Goal: Information Seeking & Learning: Compare options

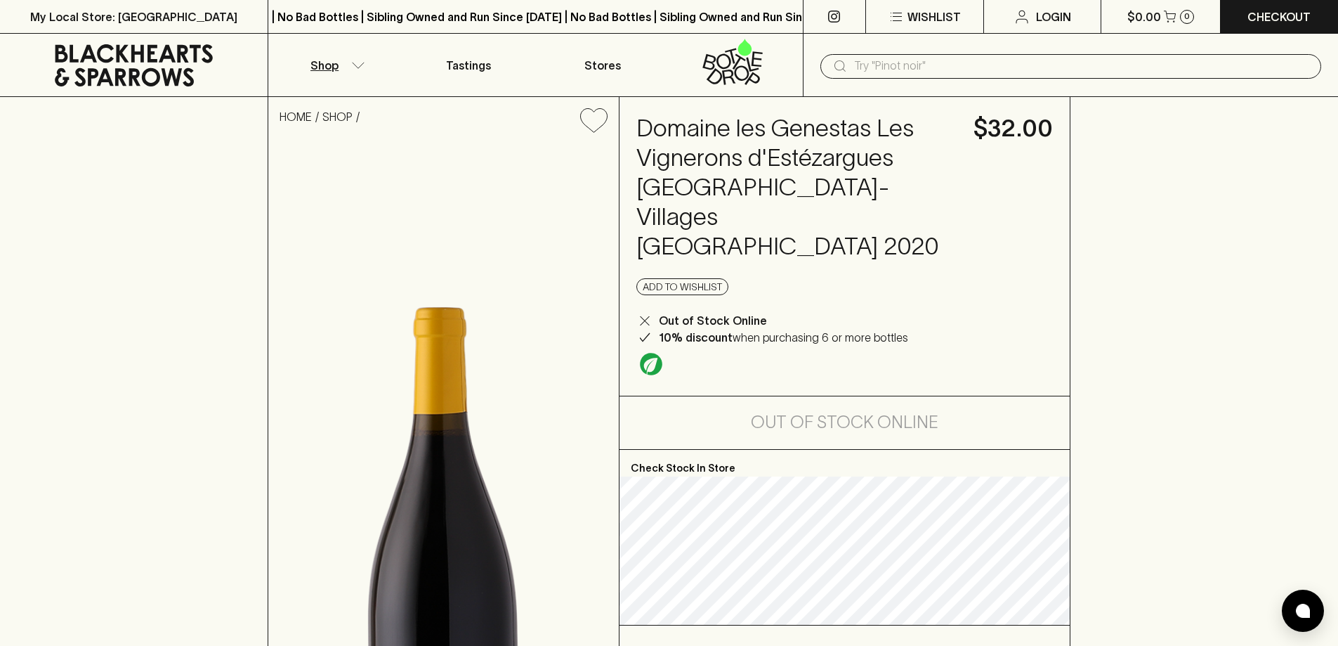
click at [365, 65] on icon "button" at bounding box center [358, 65] width 14 height 7
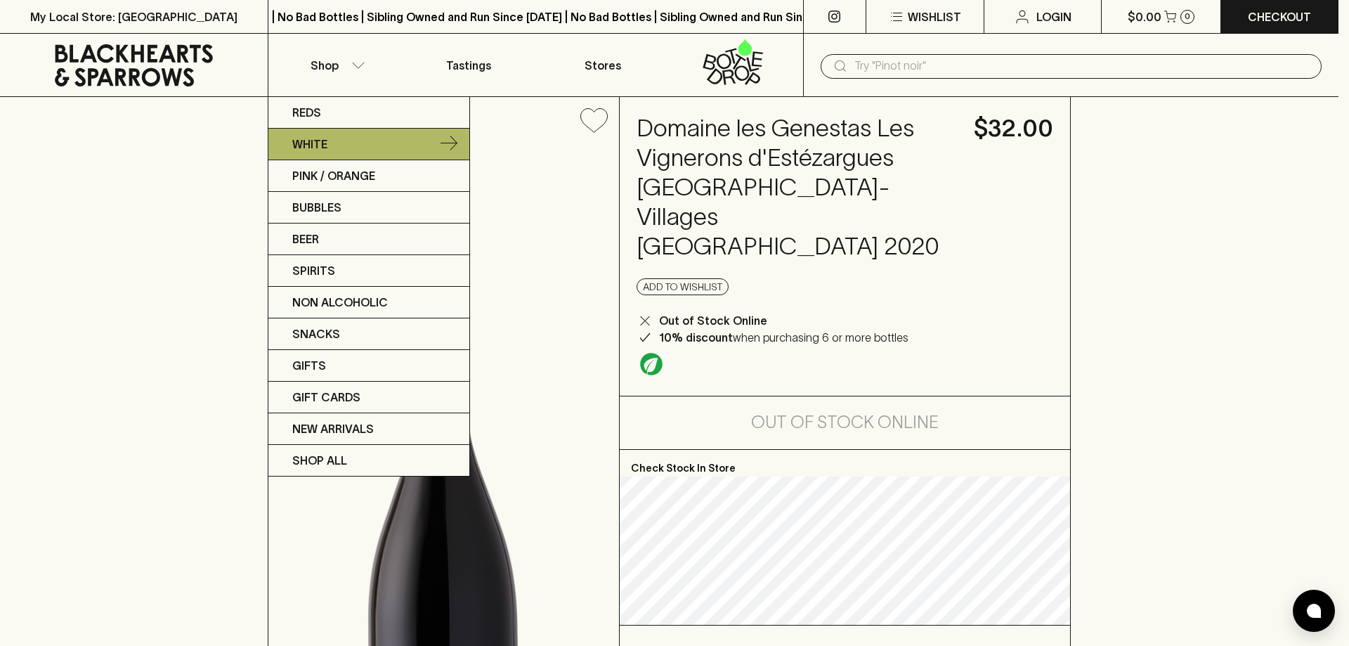
click at [423, 142] on link "White" at bounding box center [368, 145] width 201 height 32
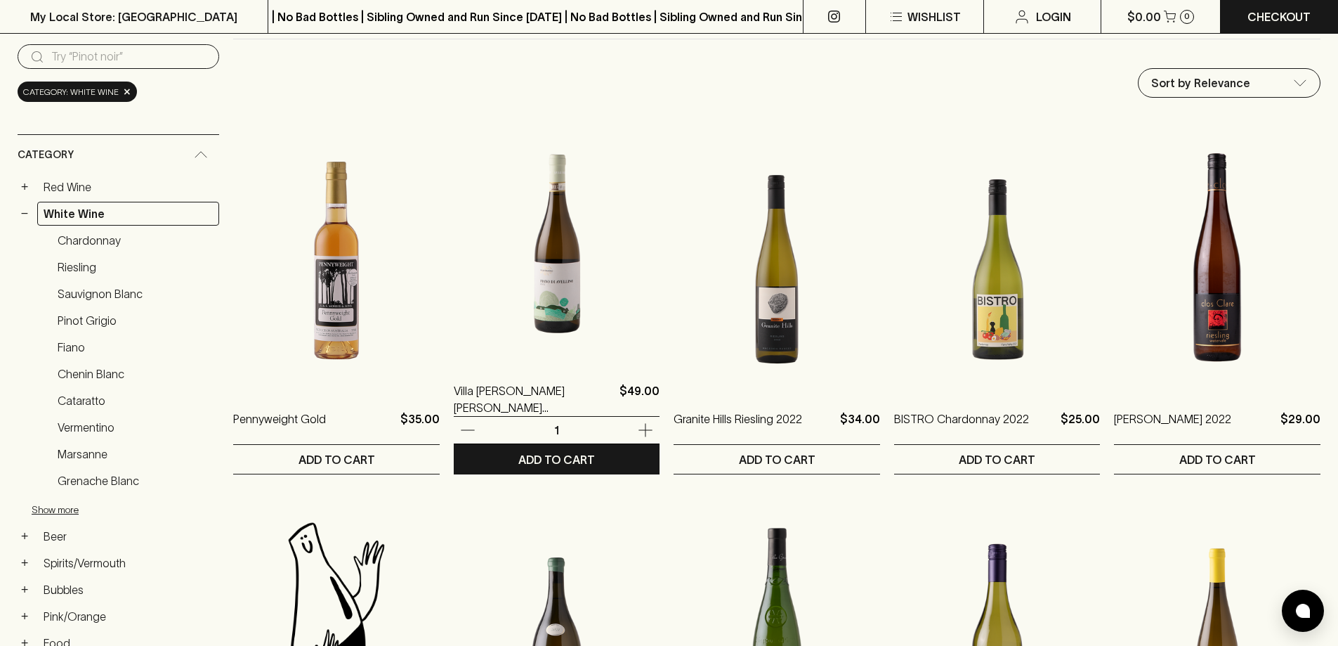
scroll to position [140, 0]
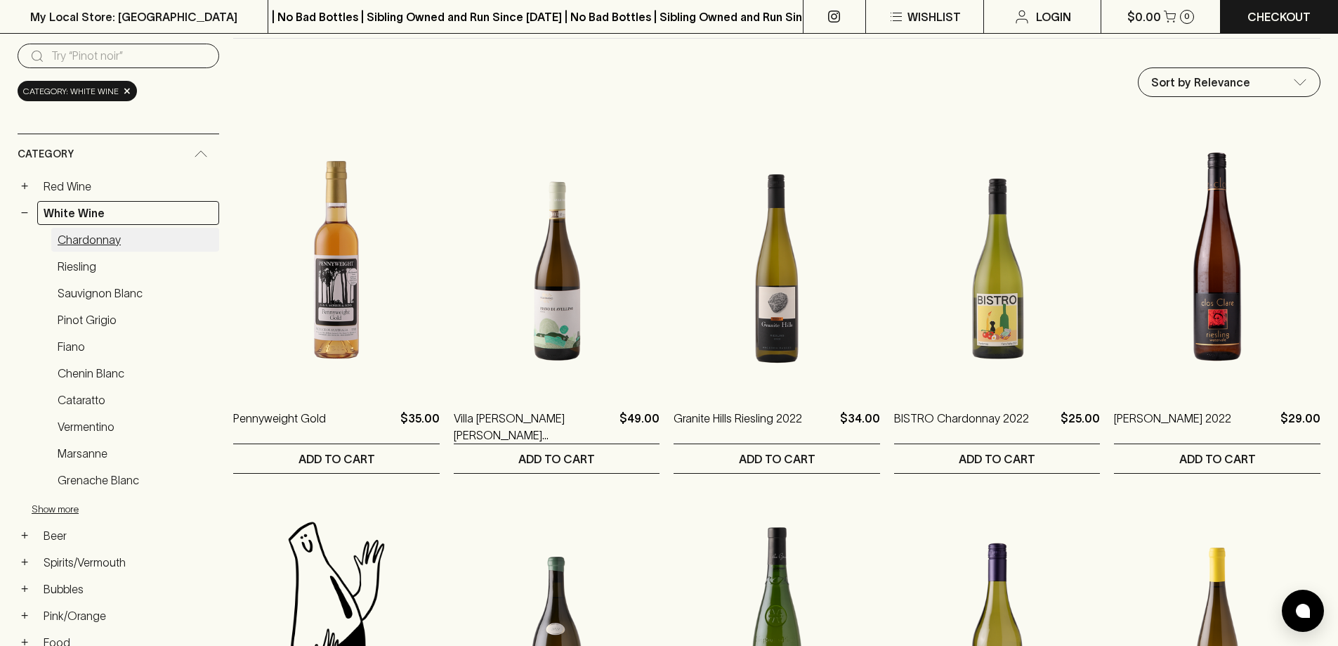
click at [103, 240] on link "Chardonnay" at bounding box center [135, 240] width 168 height 24
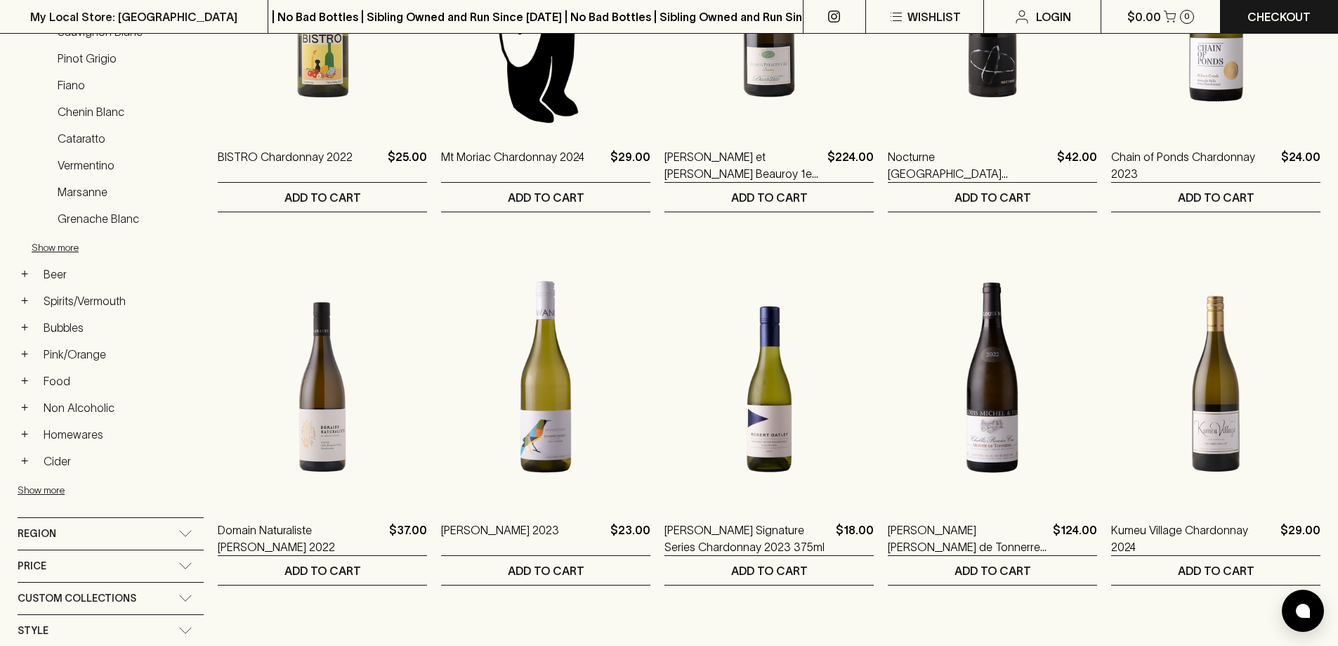
scroll to position [492, 0]
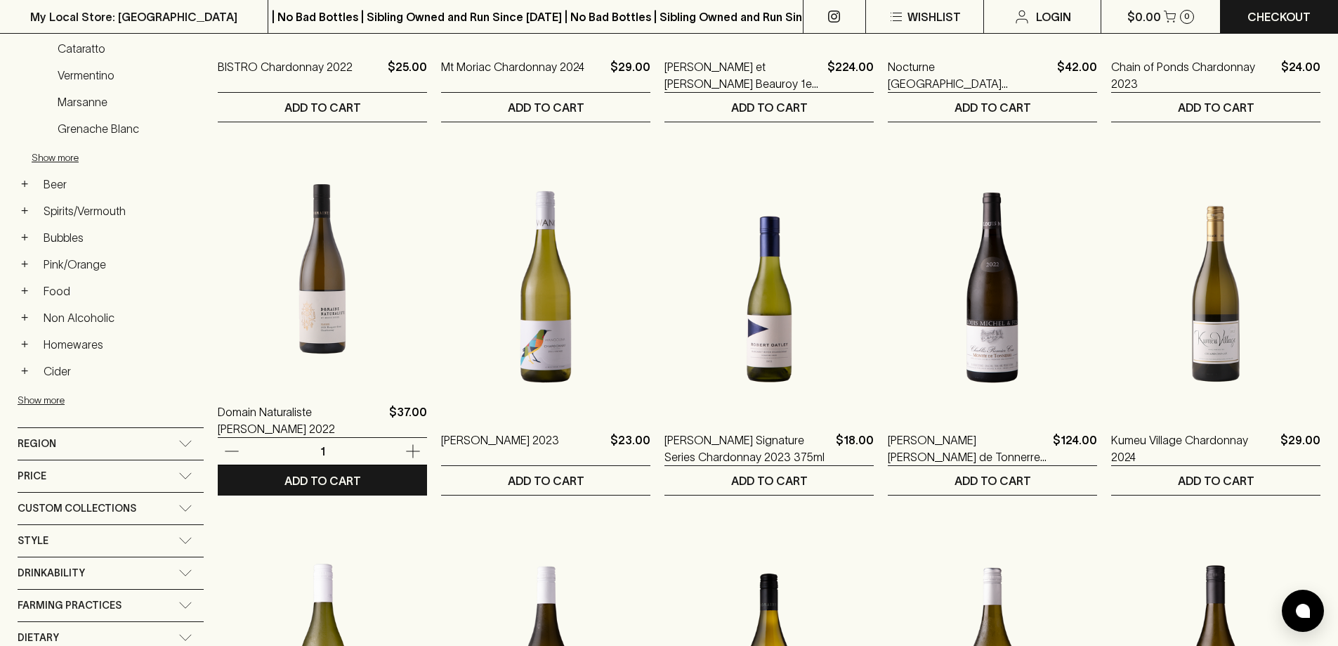
click at [373, 350] on img at bounding box center [322, 259] width 209 height 246
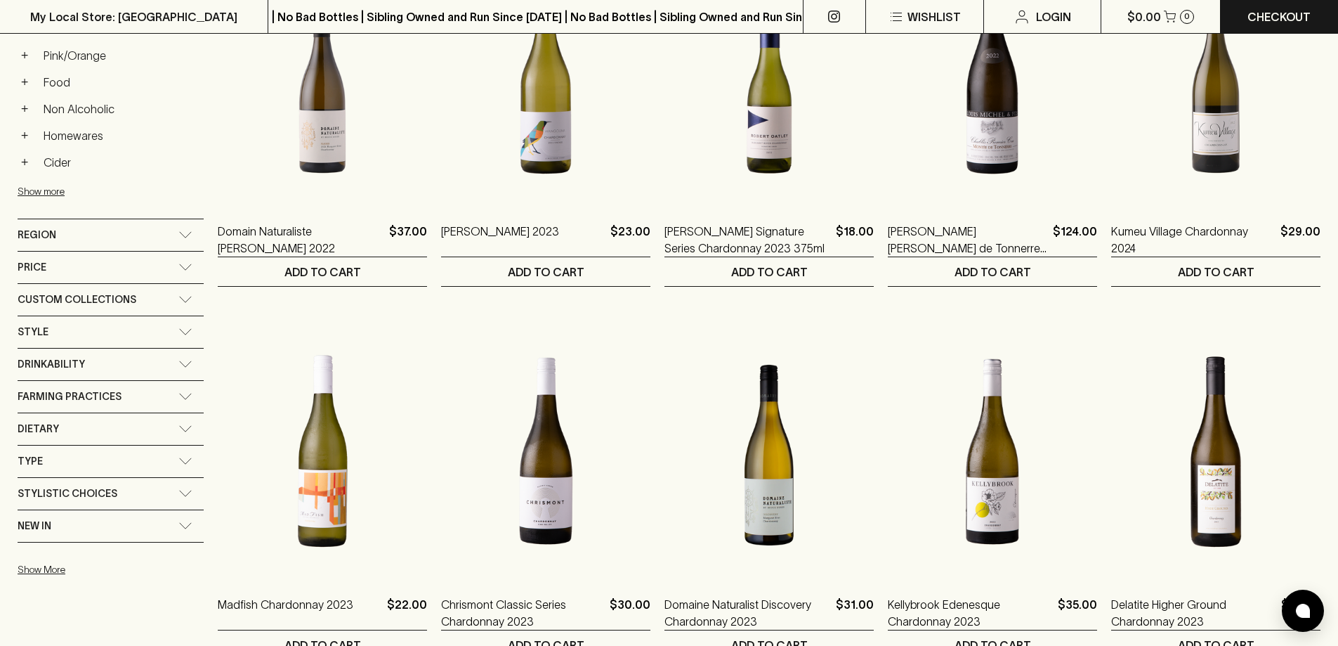
scroll to position [913, 0]
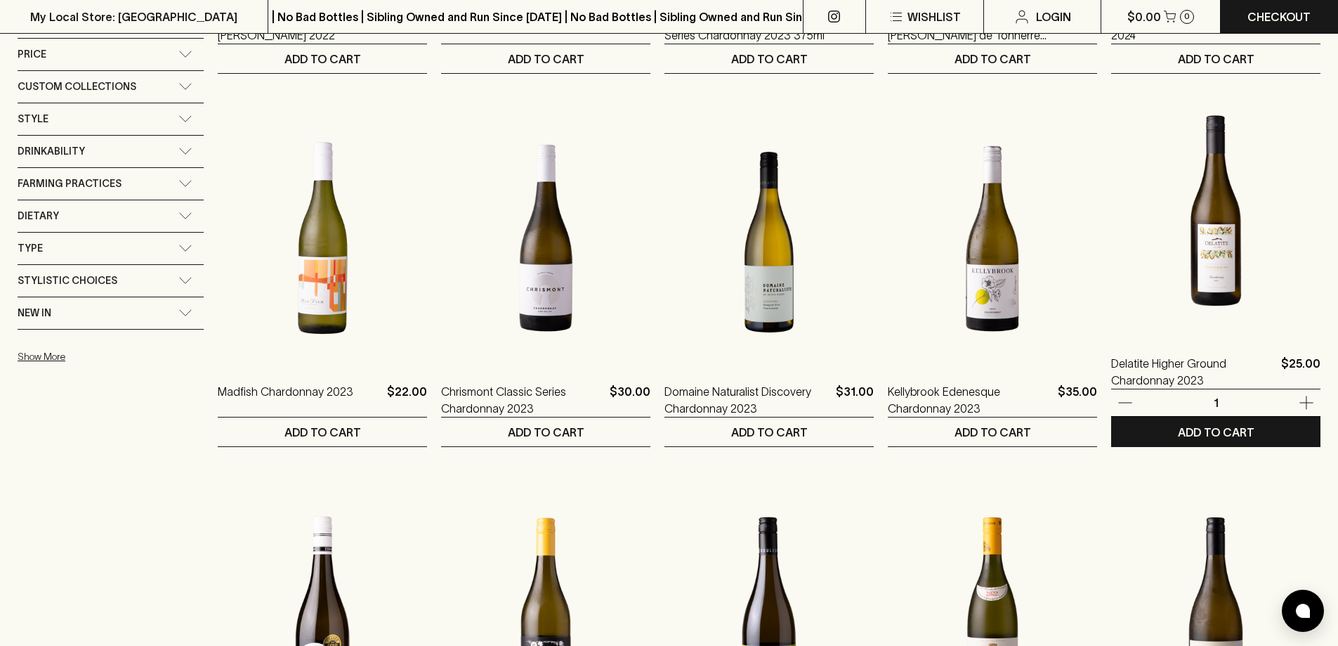
click at [1251, 279] on img at bounding box center [1215, 211] width 209 height 246
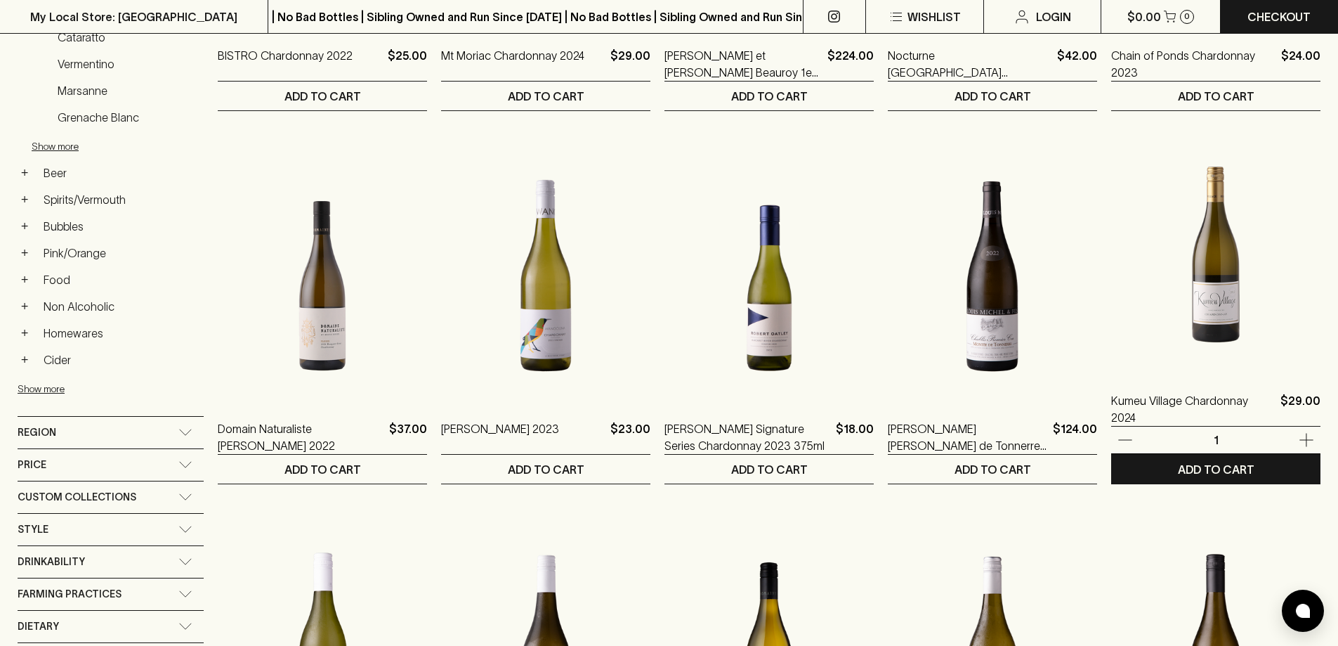
scroll to position [773, 0]
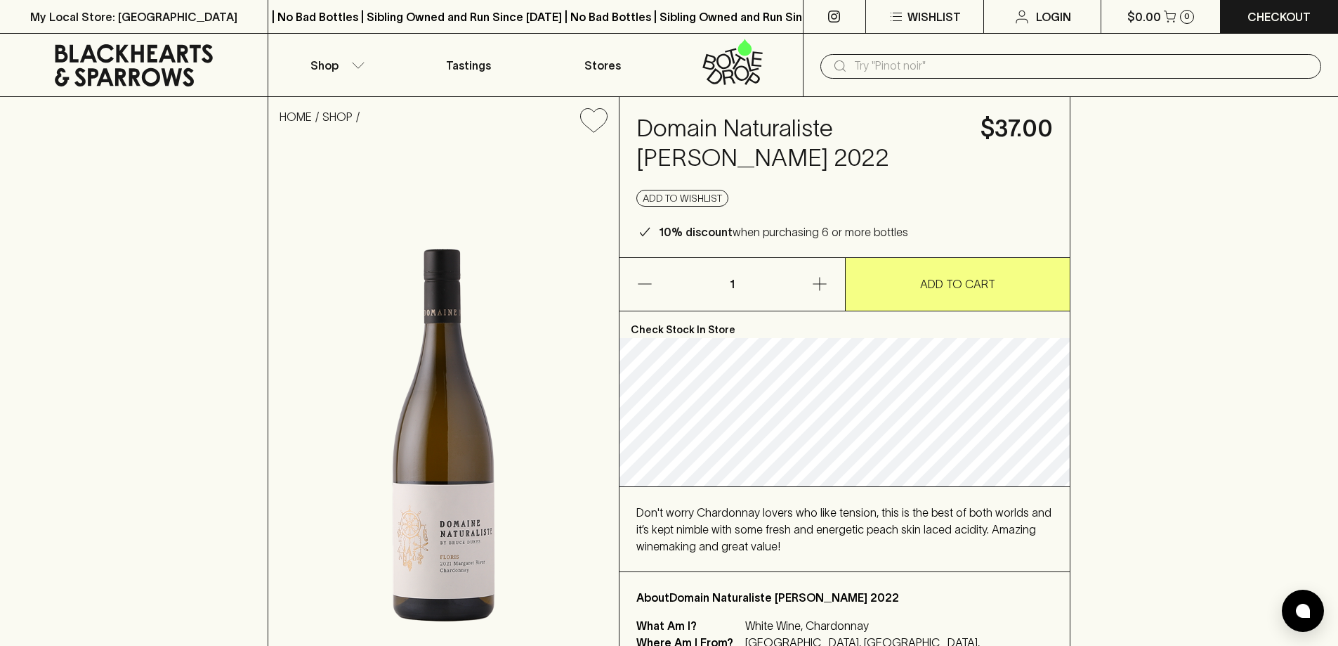
scroll to position [70, 0]
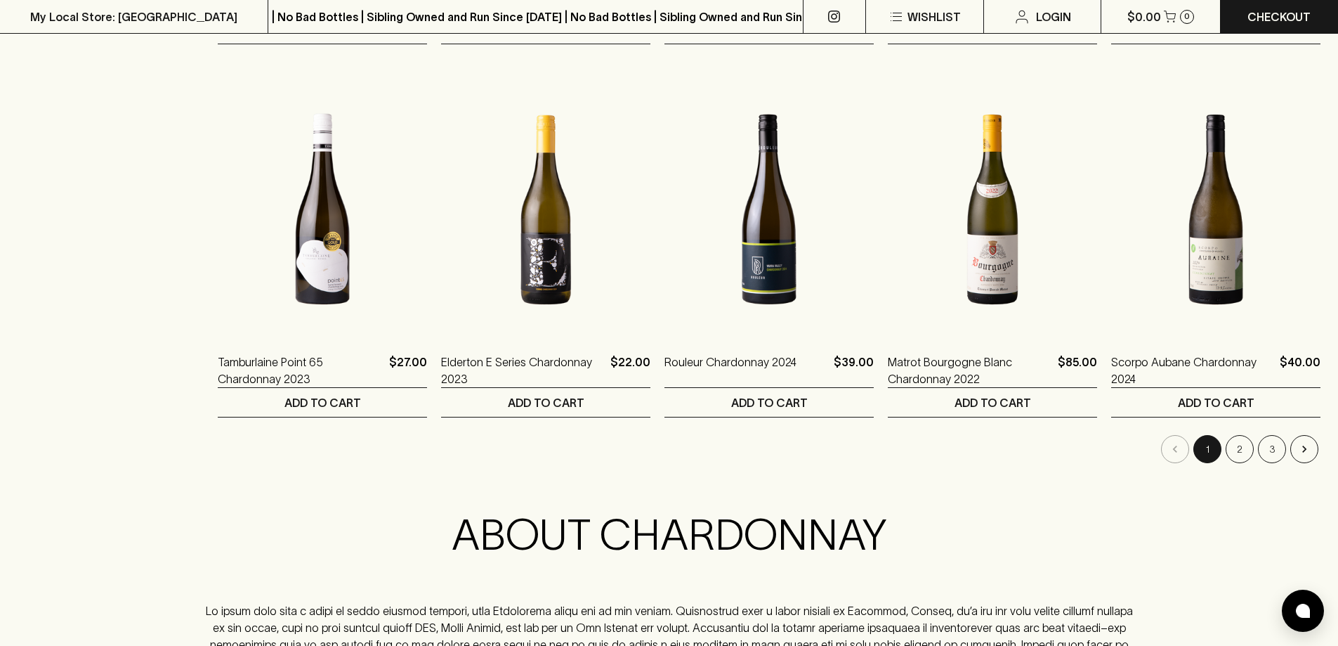
scroll to position [1335, 0]
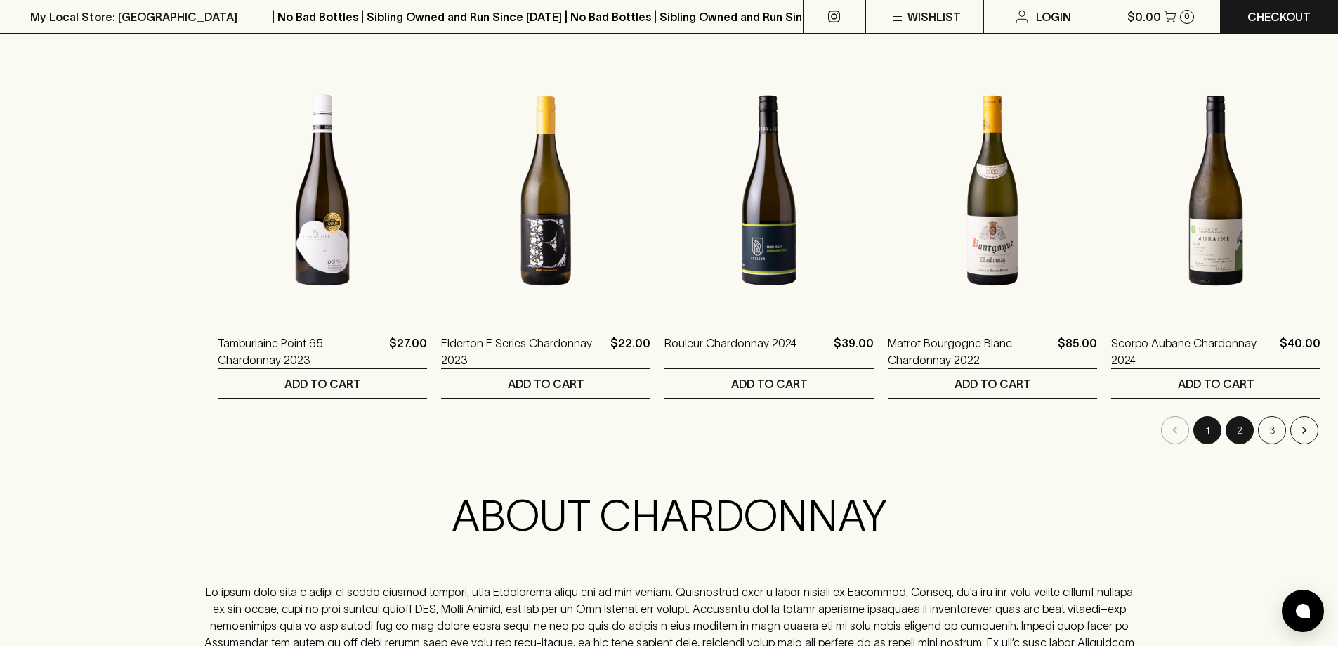
click at [1238, 437] on button "2" at bounding box center [1240, 430] width 28 height 28
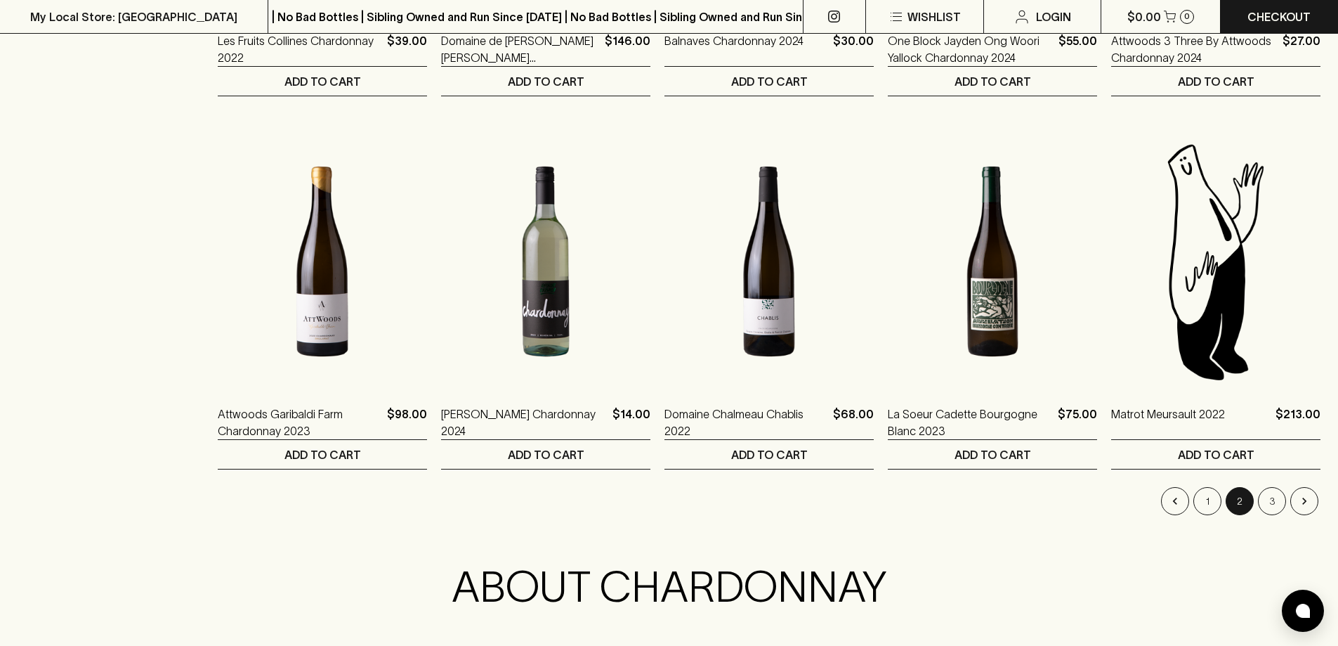
scroll to position [1264, 0]
click at [1198, 495] on button "1" at bounding box center [1208, 500] width 28 height 28
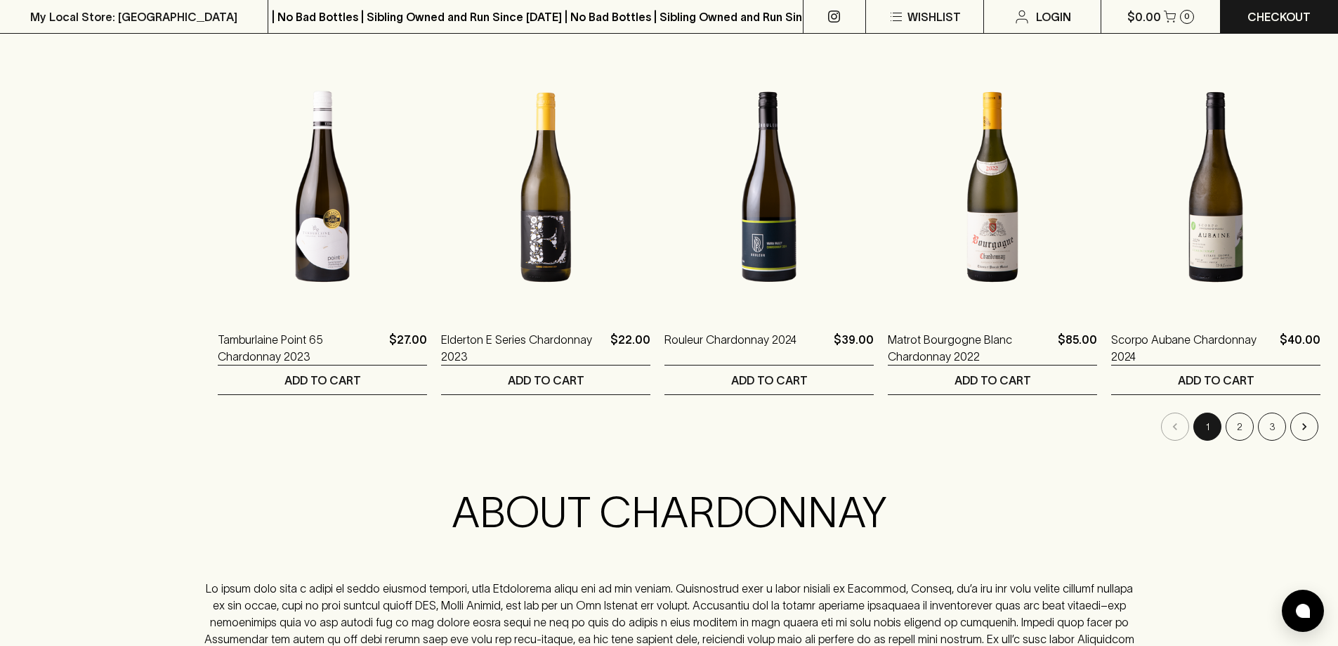
scroll to position [1475, 0]
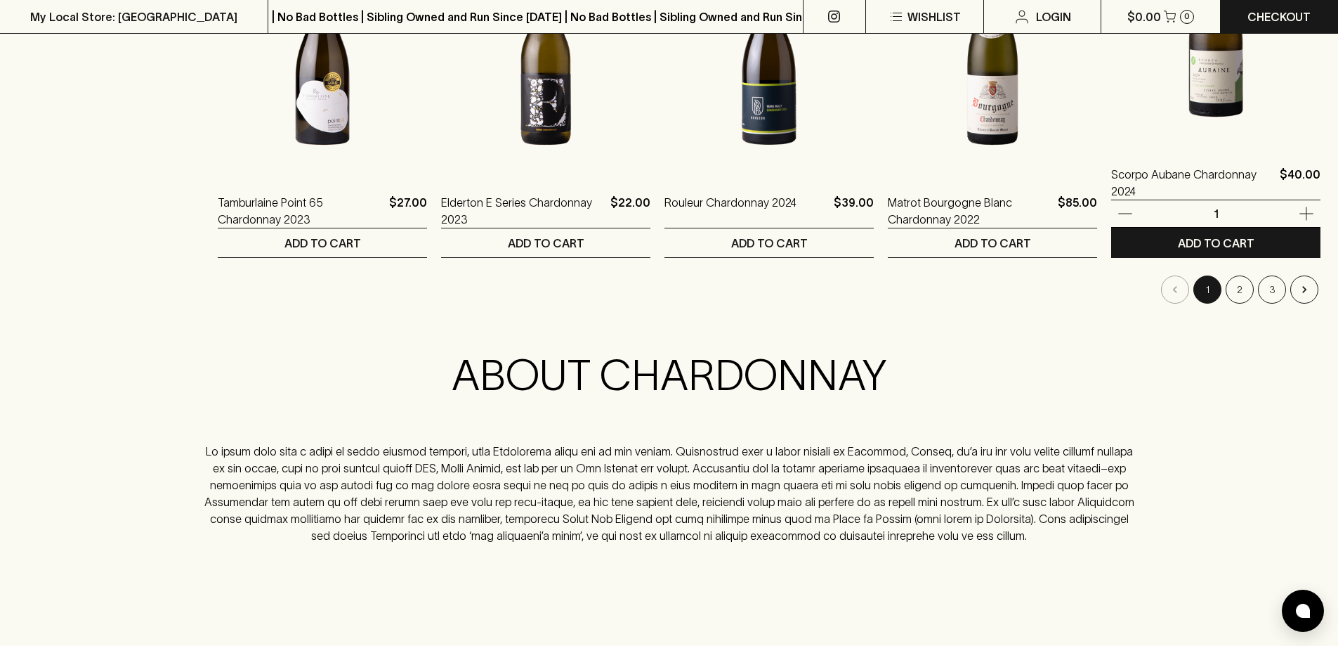
click at [1233, 122] on img at bounding box center [1215, 22] width 209 height 246
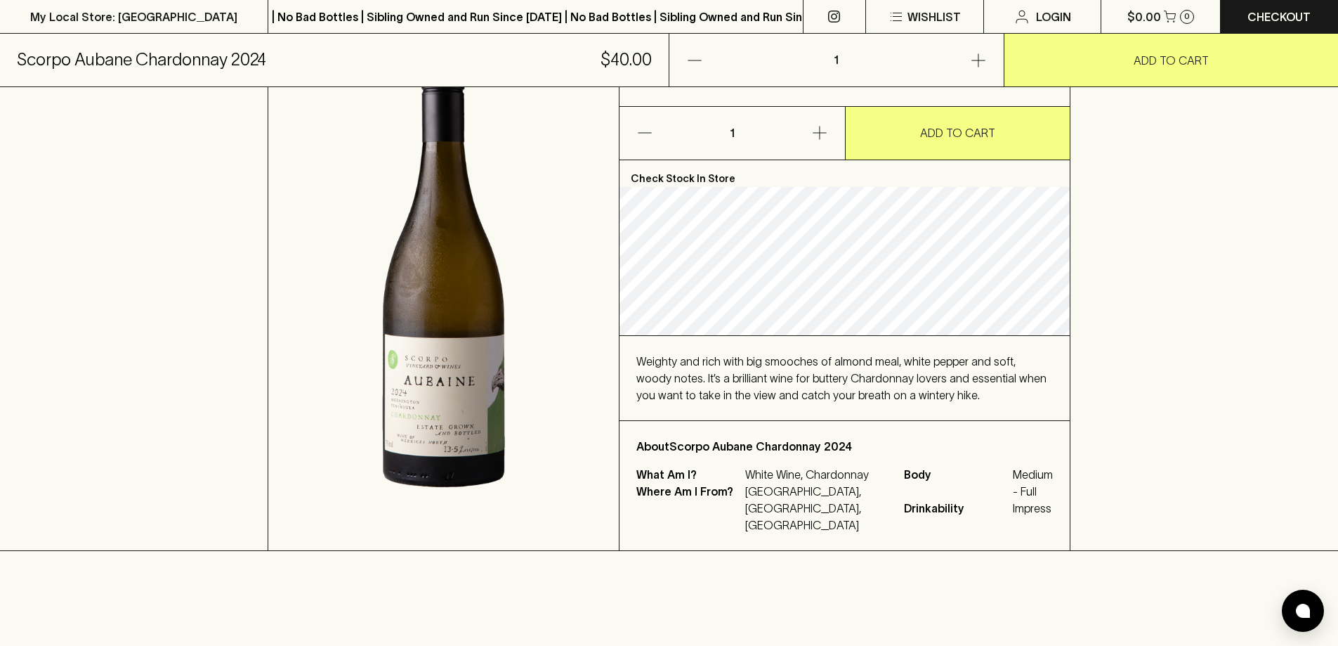
scroll to position [351, 0]
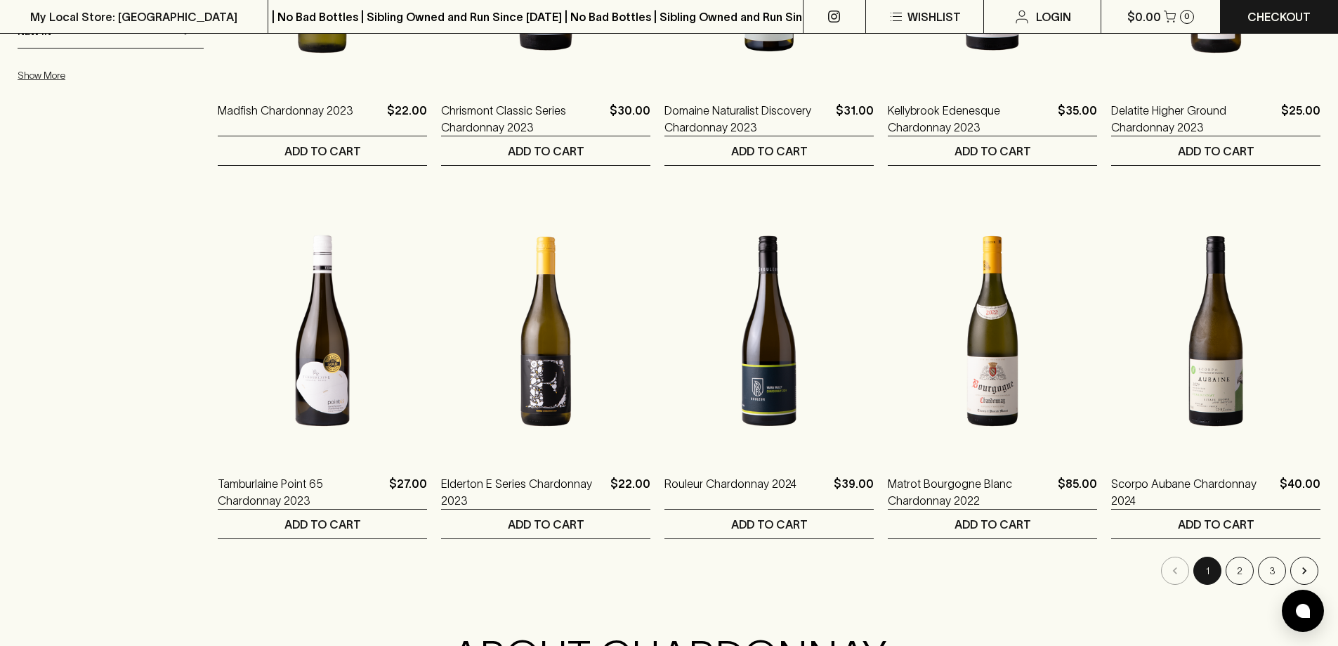
scroll to position [1264, 0]
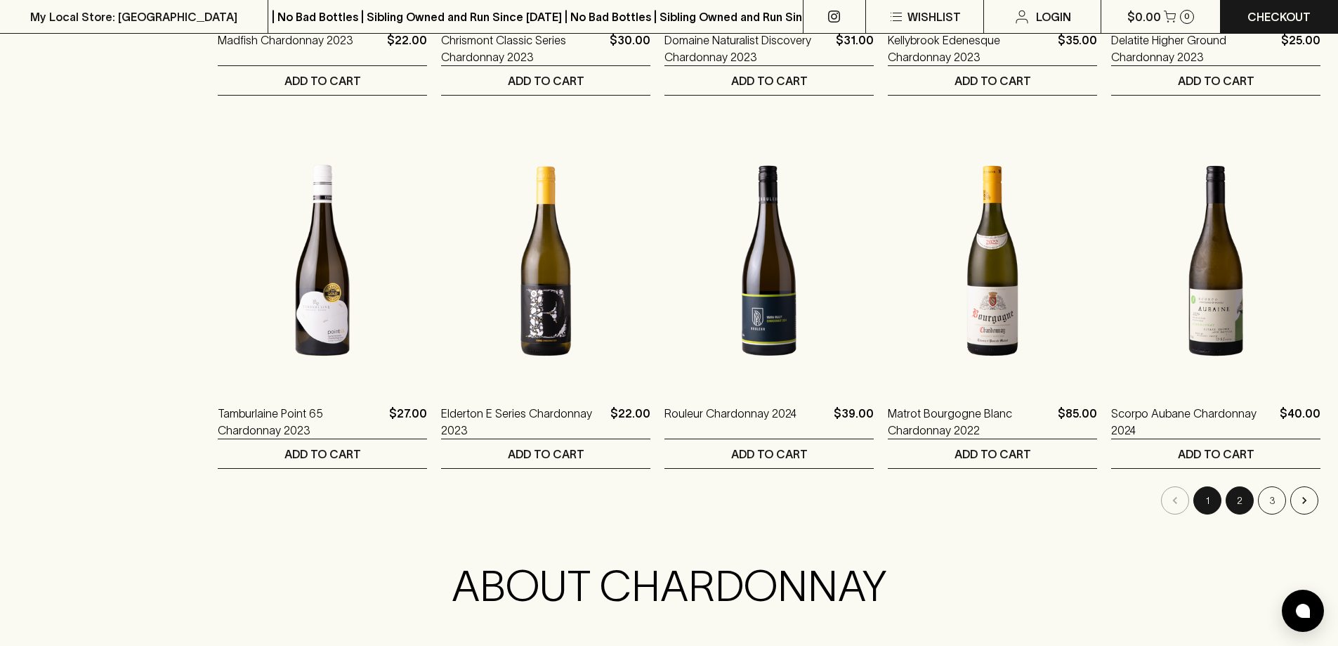
click at [1237, 510] on button "2" at bounding box center [1240, 500] width 28 height 28
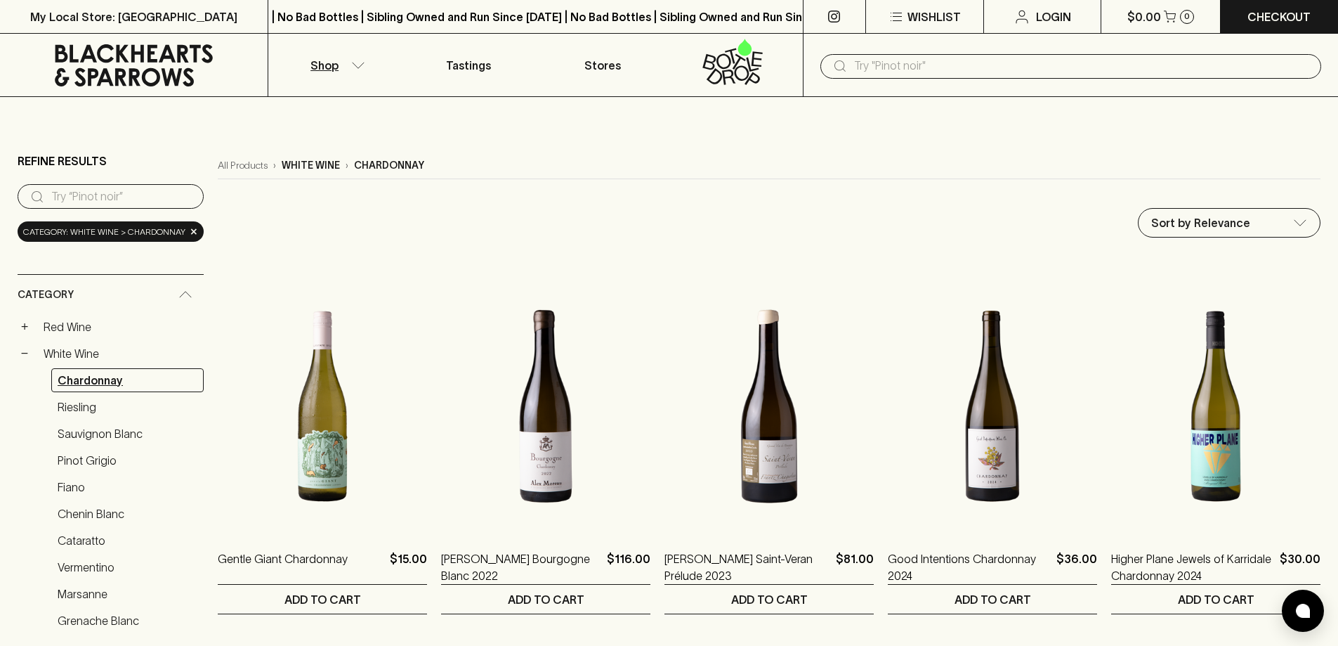
click at [65, 375] on link "Chardonnay" at bounding box center [127, 380] width 152 height 24
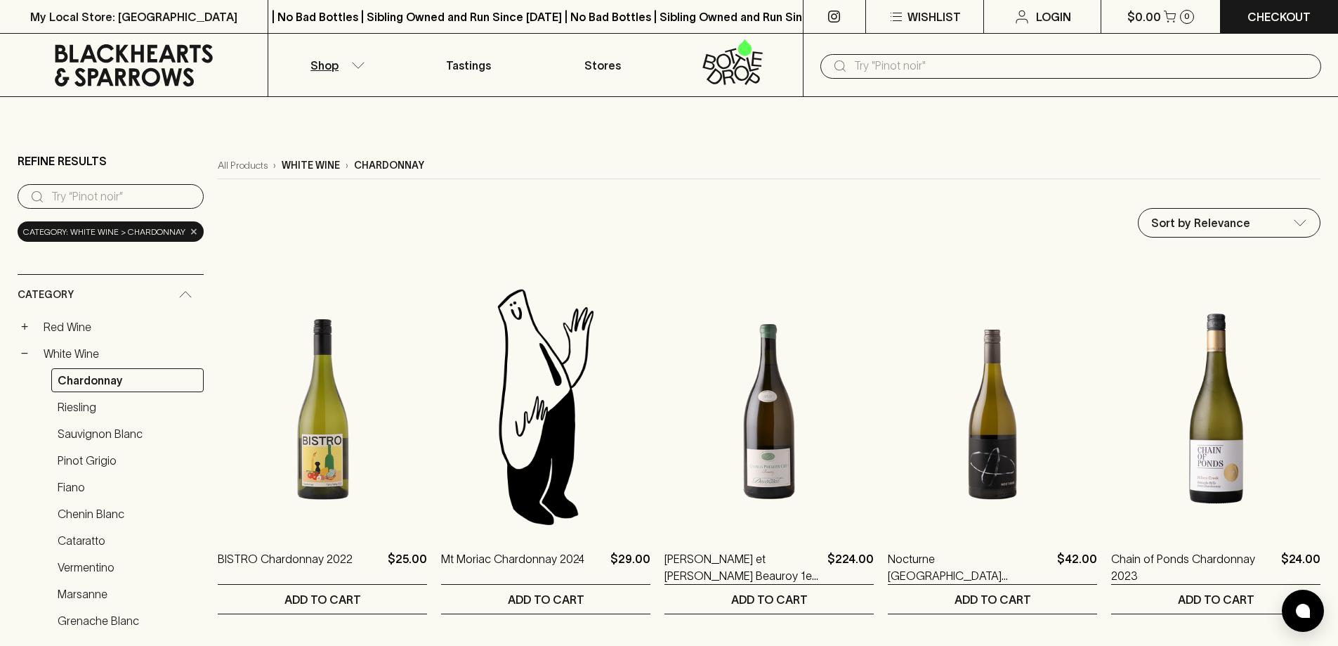
click at [190, 237] on span "×" at bounding box center [194, 231] width 8 height 15
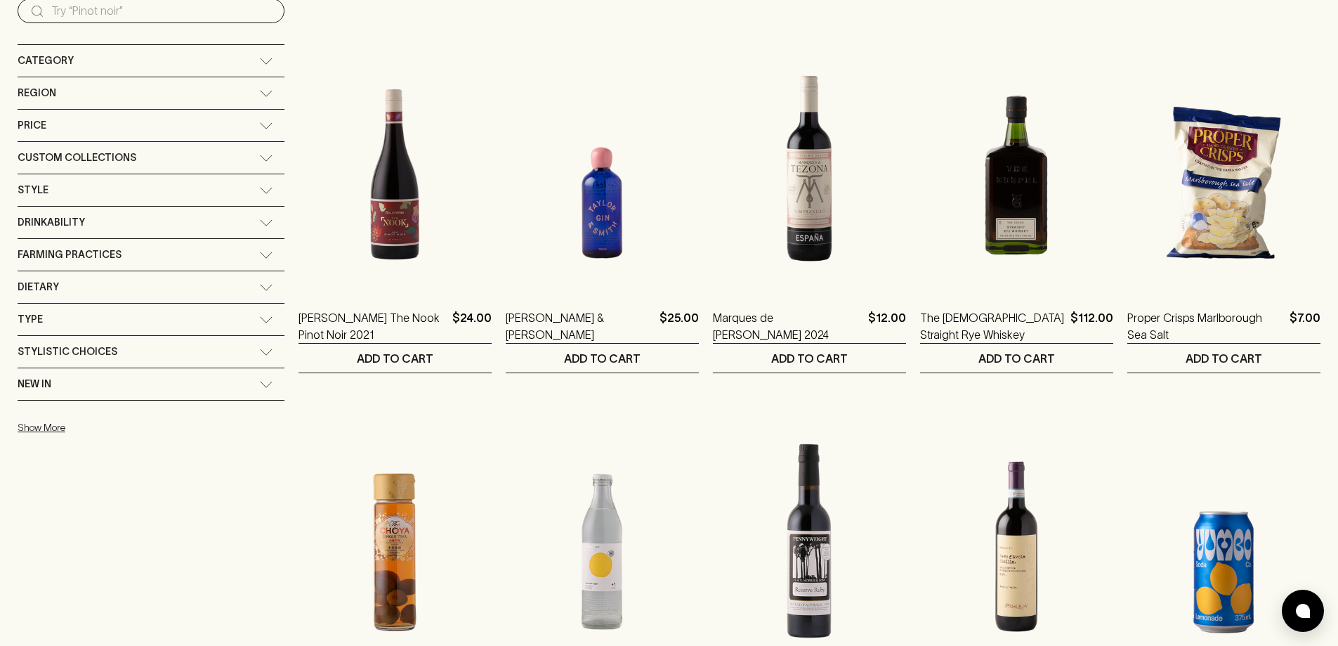
scroll to position [70, 0]
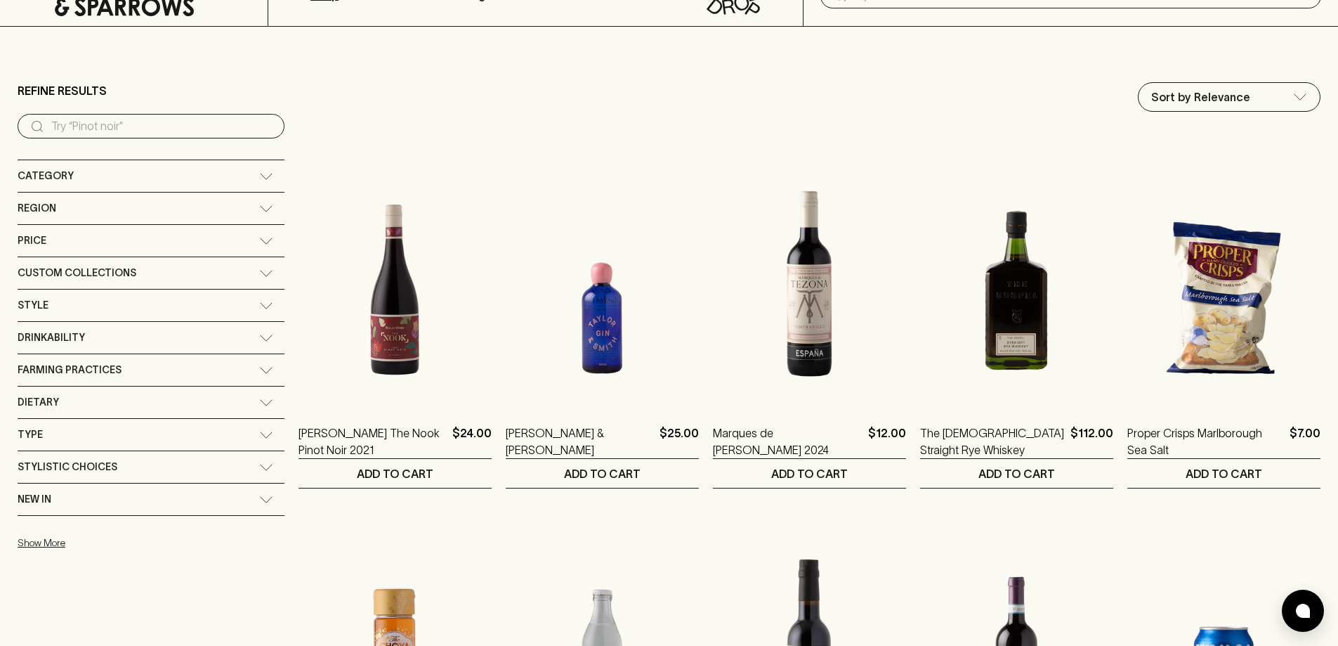
click at [164, 202] on div "Region" at bounding box center [139, 209] width 242 height 18
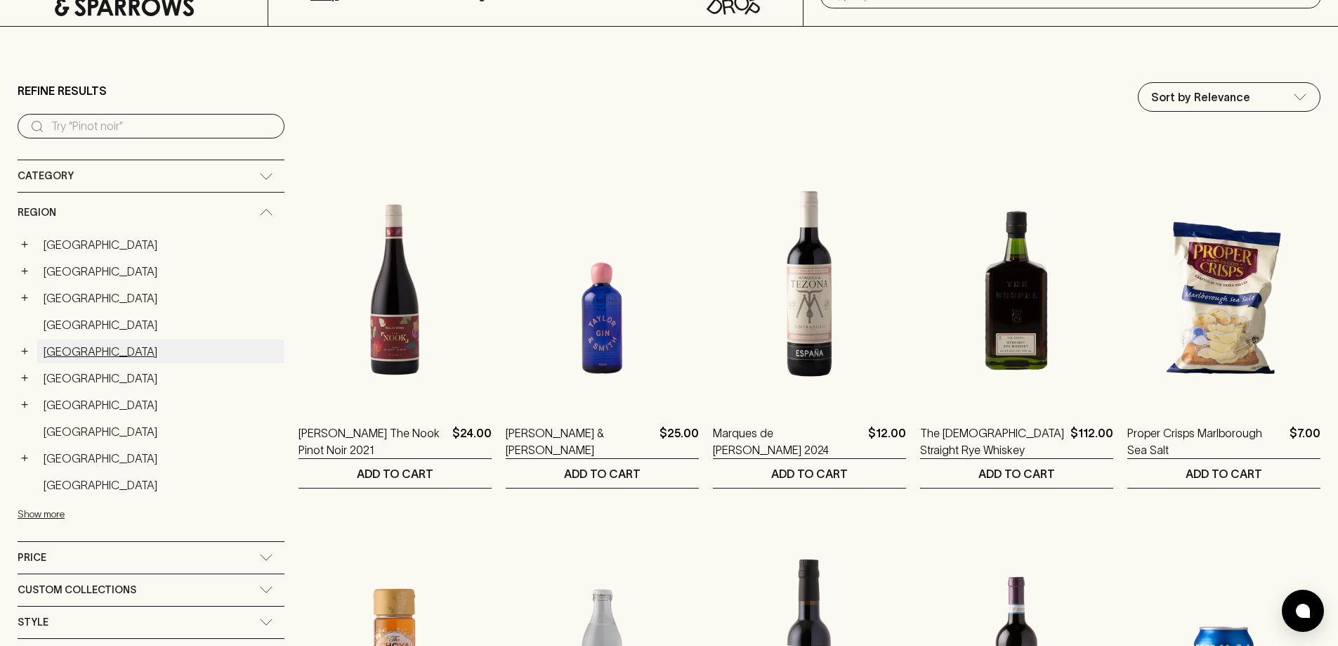
click at [74, 350] on link "France" at bounding box center [160, 351] width 247 height 24
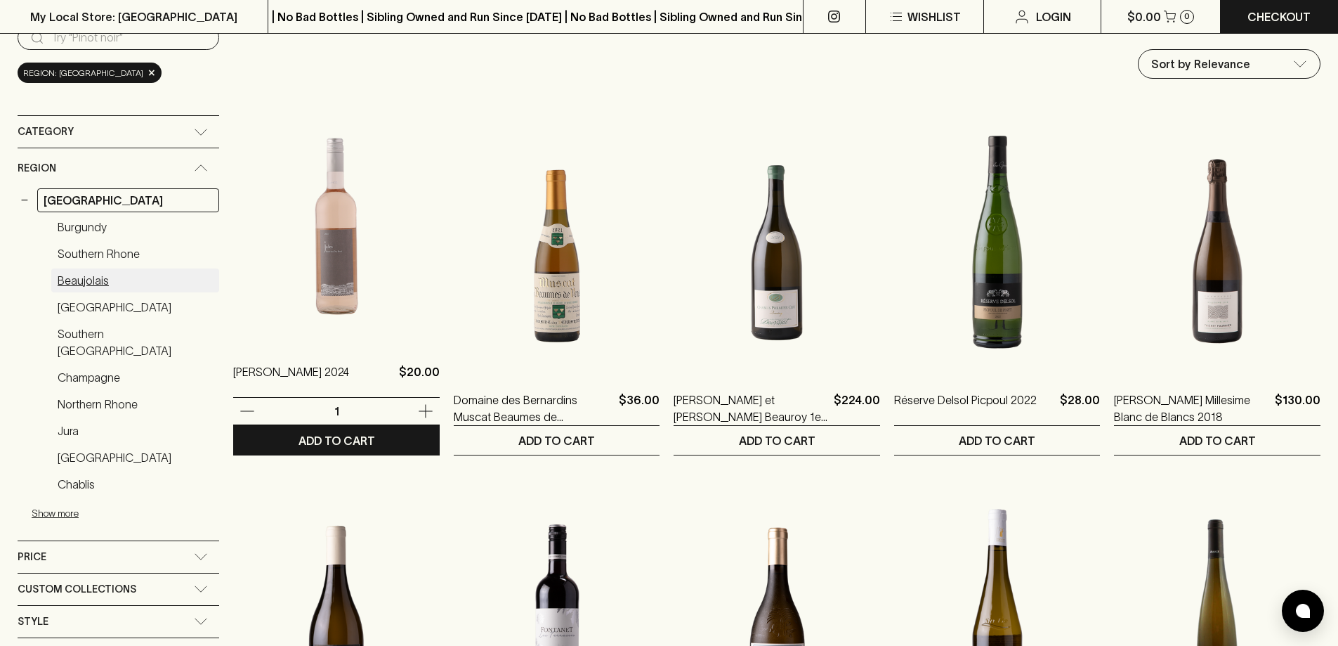
scroll to position [140, 0]
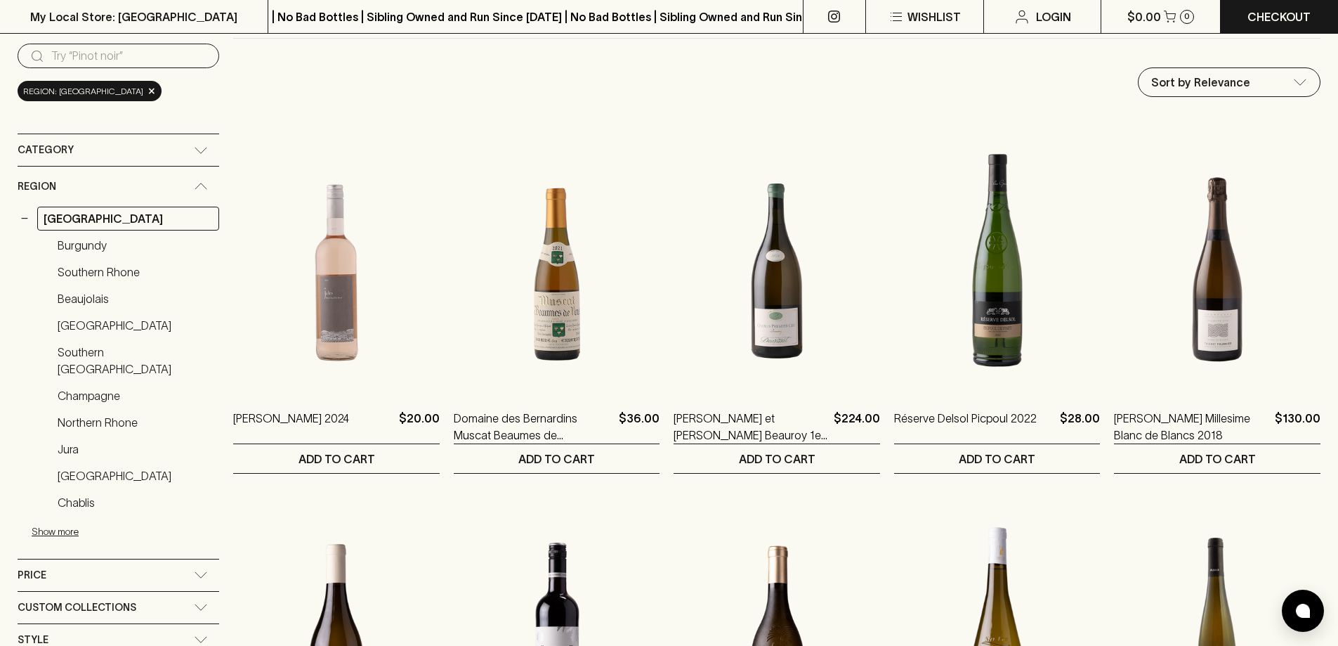
click at [154, 143] on div "Category" at bounding box center [106, 150] width 176 height 18
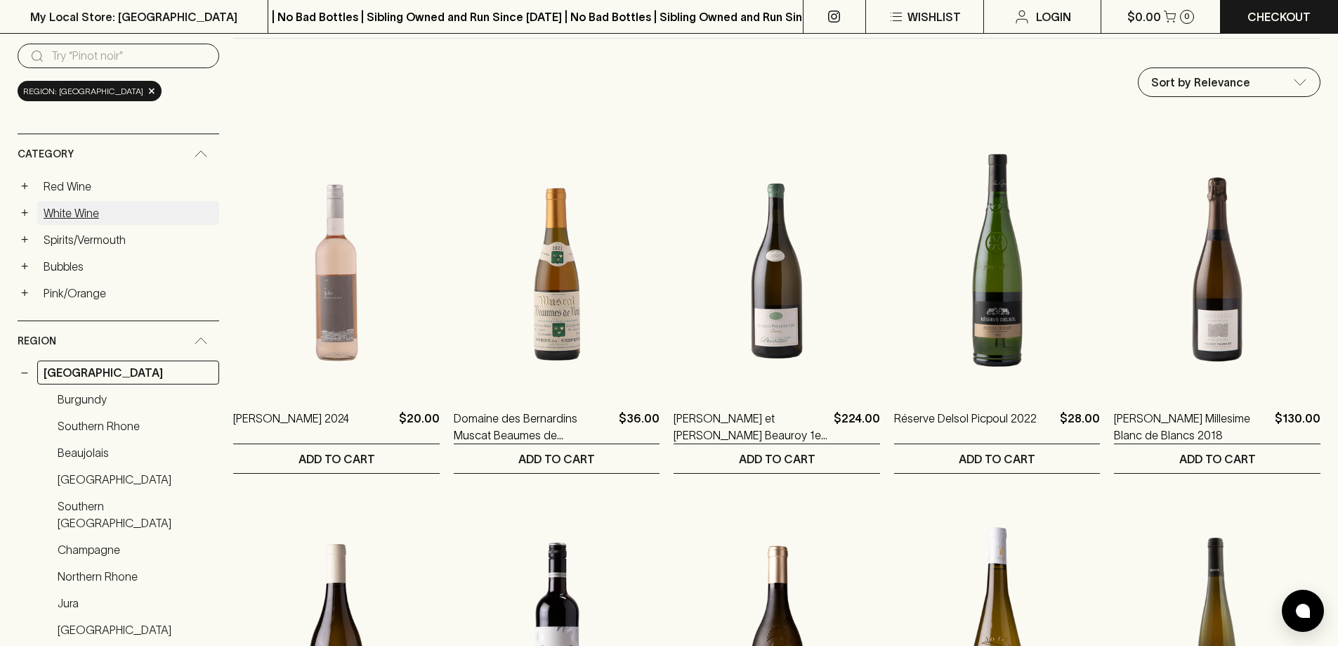
click at [82, 217] on link "White Wine" at bounding box center [128, 213] width 182 height 24
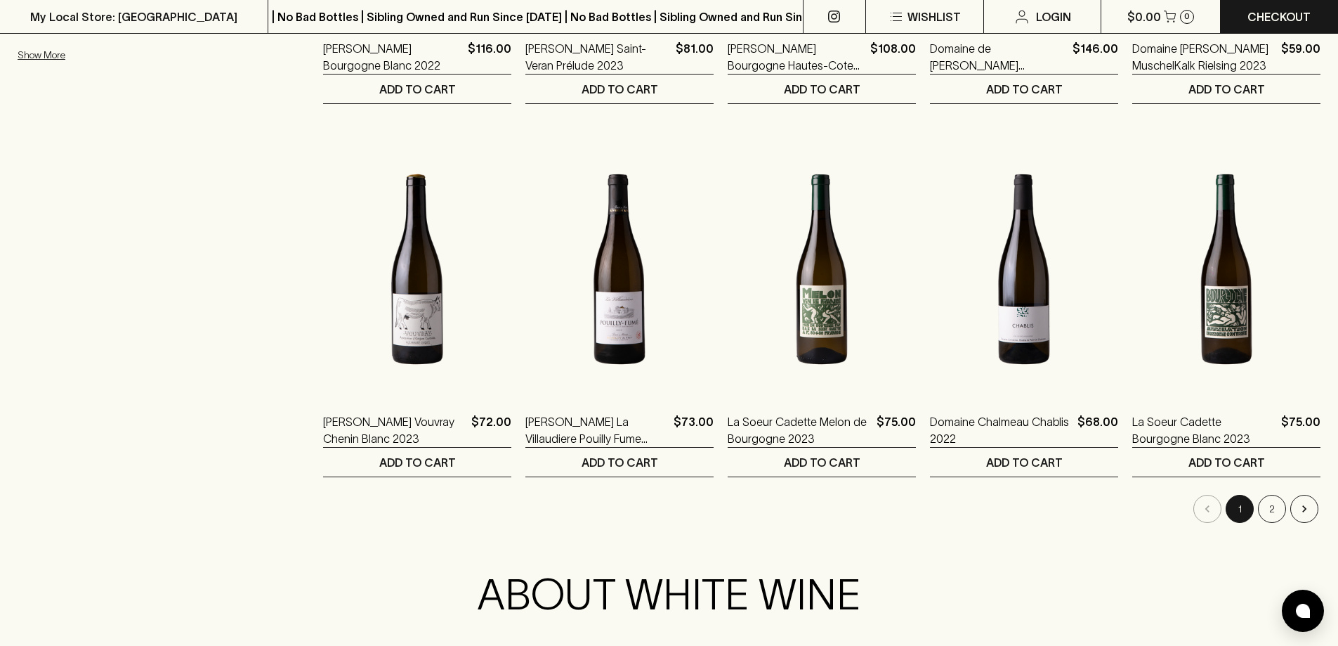
scroll to position [1335, 0]
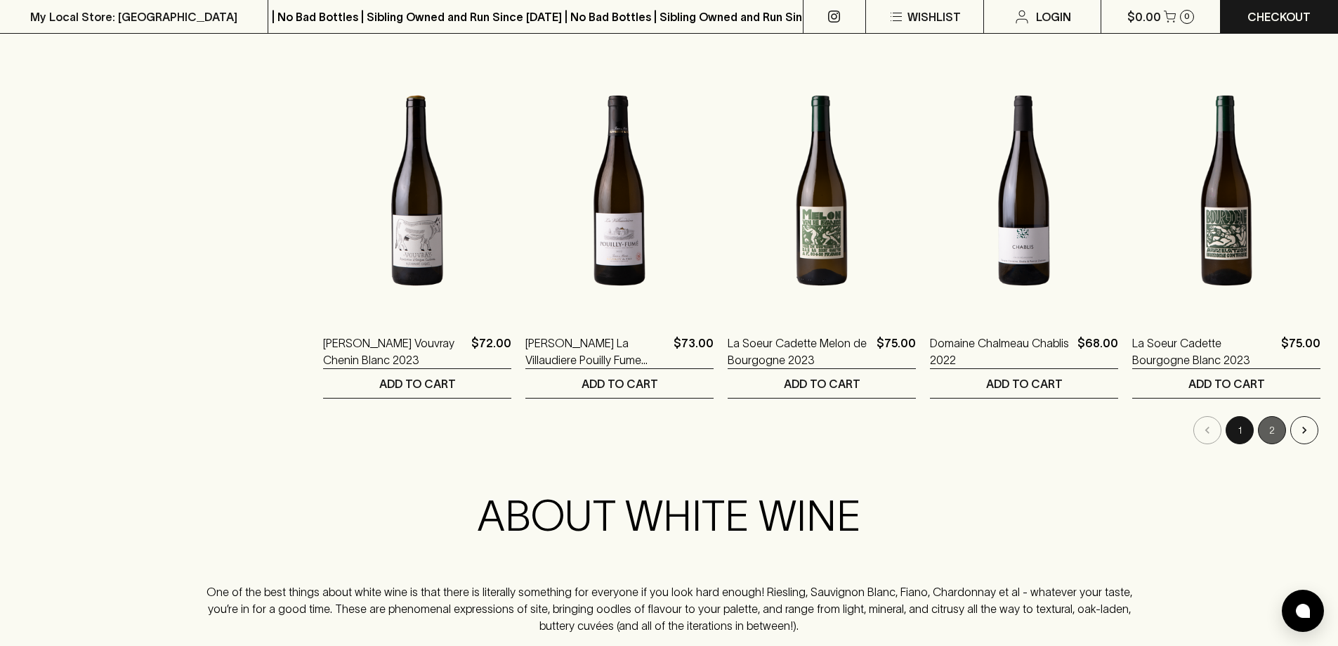
click at [1263, 429] on button "2" at bounding box center [1272, 430] width 28 height 28
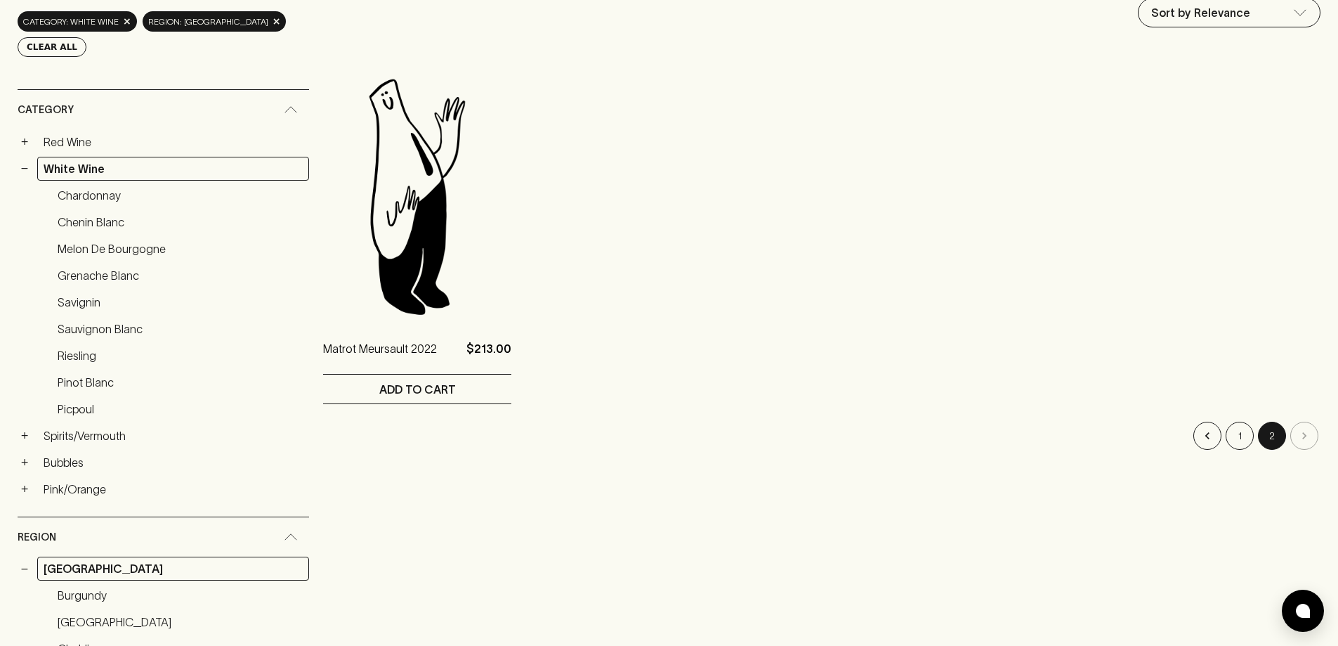
scroll to position [211, 0]
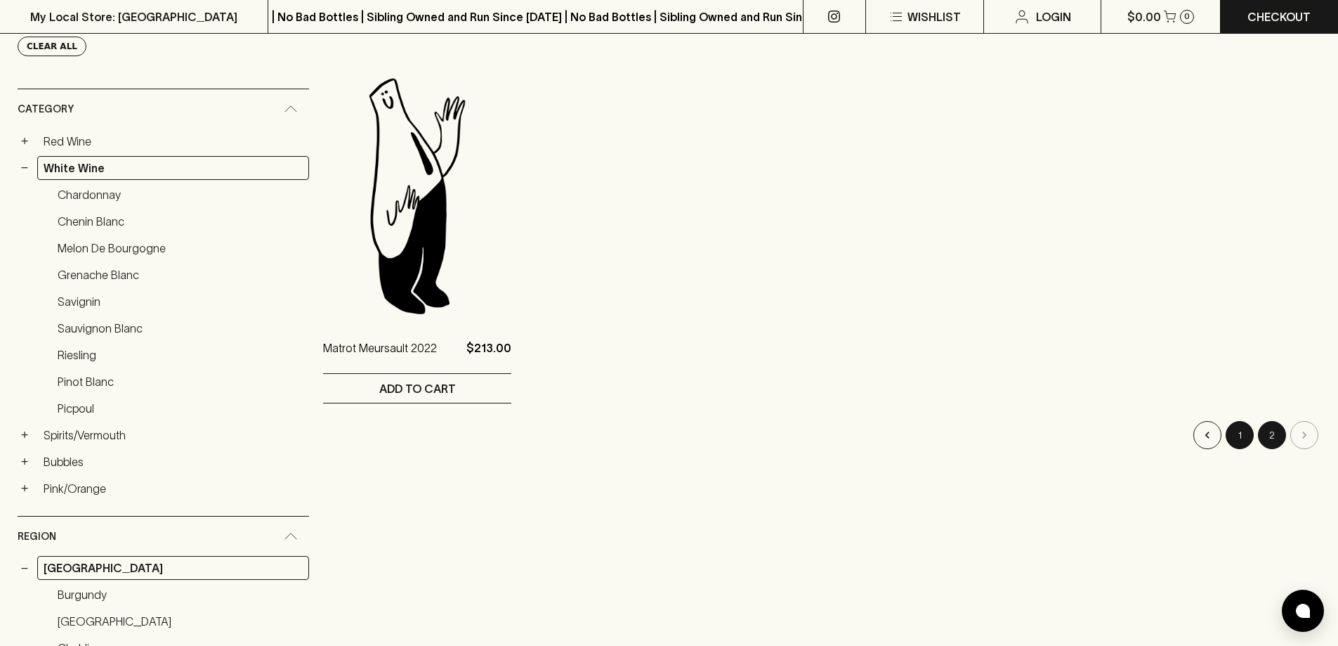
click at [1243, 438] on button "1" at bounding box center [1240, 435] width 28 height 28
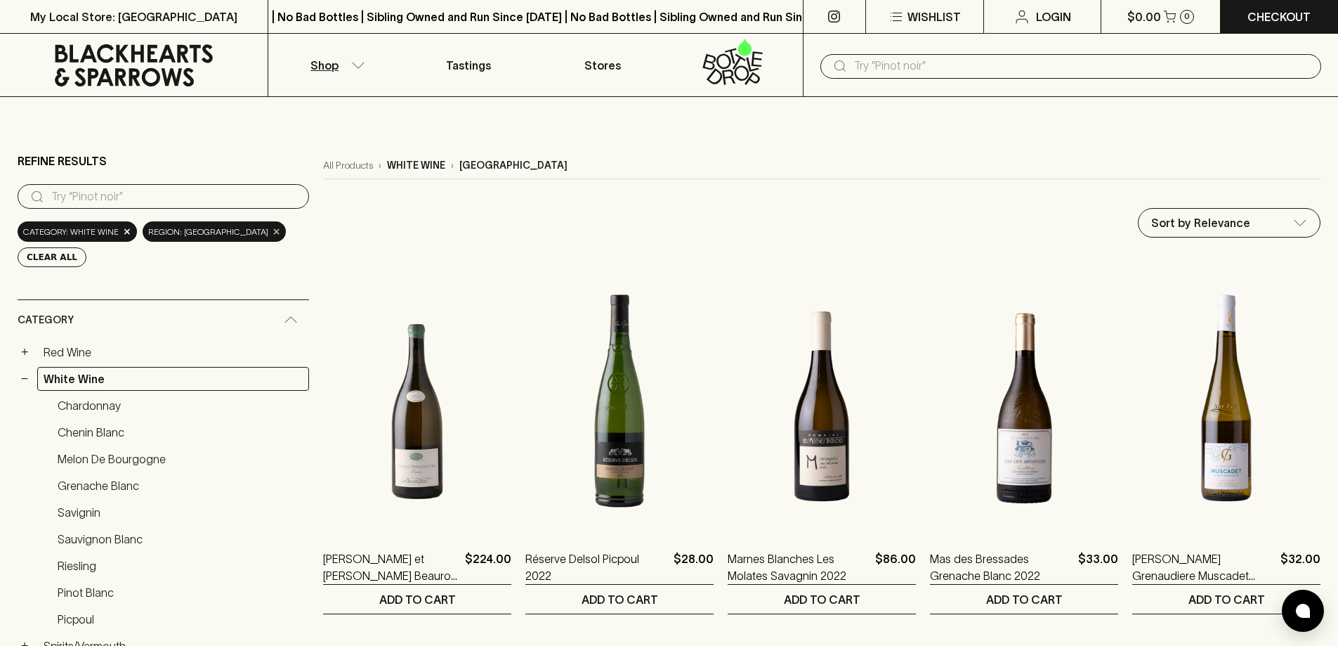
click at [273, 235] on span "×" at bounding box center [277, 231] width 8 height 15
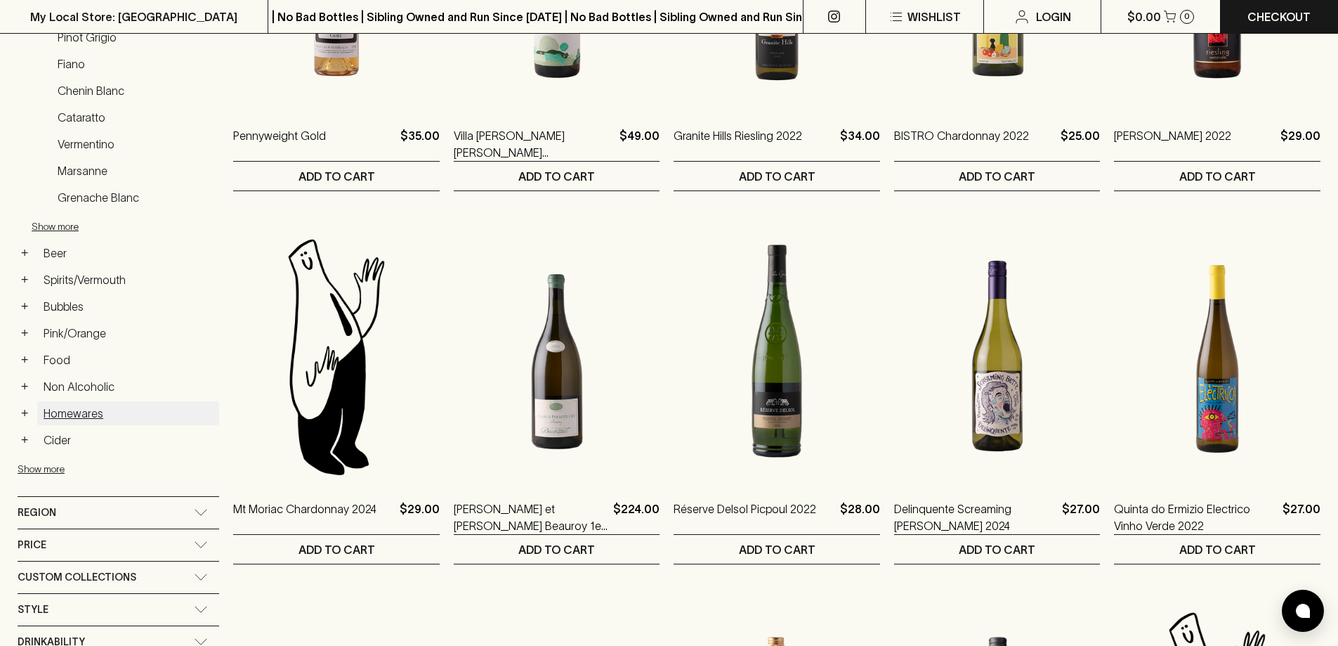
scroll to position [492, 0]
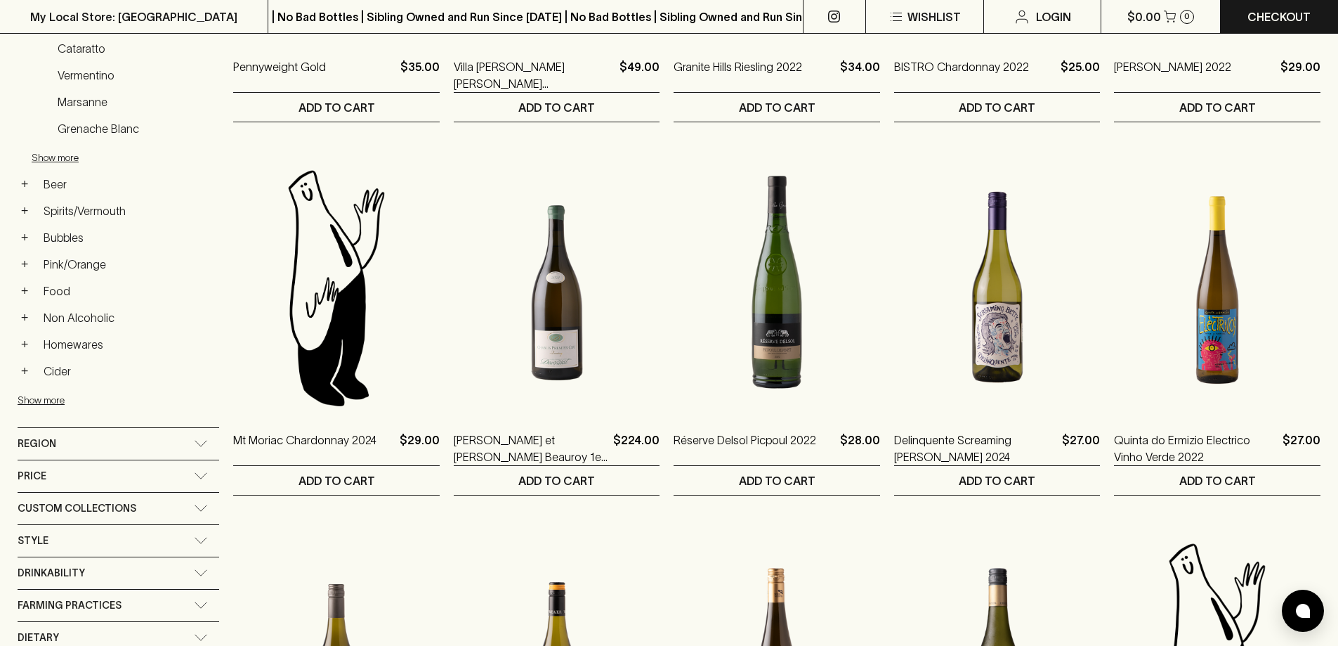
click at [102, 436] on div "Region" at bounding box center [106, 444] width 176 height 18
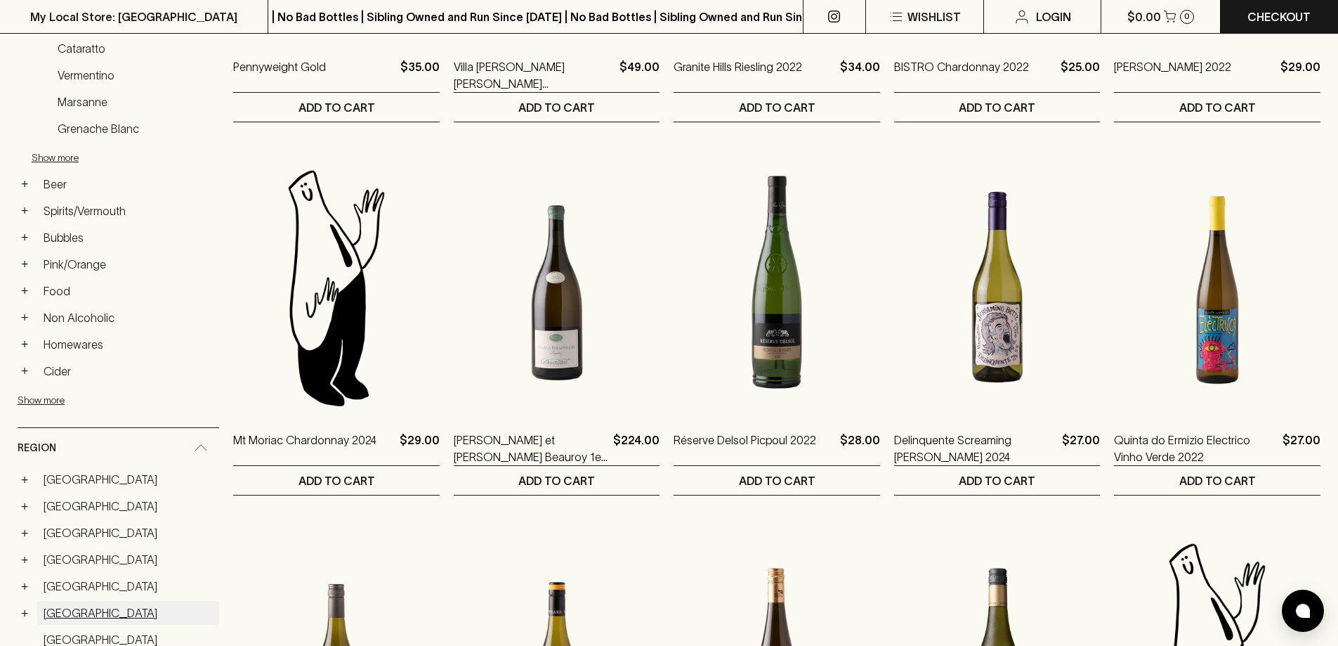
scroll to position [702, 0]
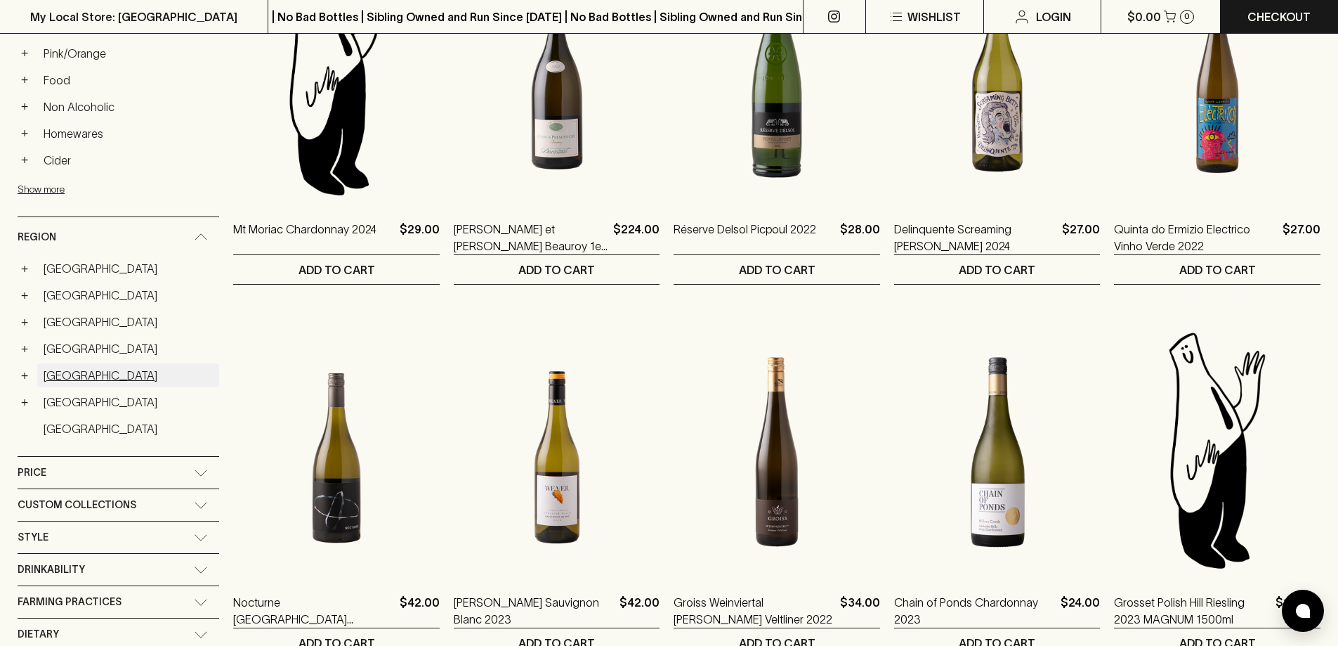
click at [65, 369] on link "Italy" at bounding box center [128, 375] width 182 height 24
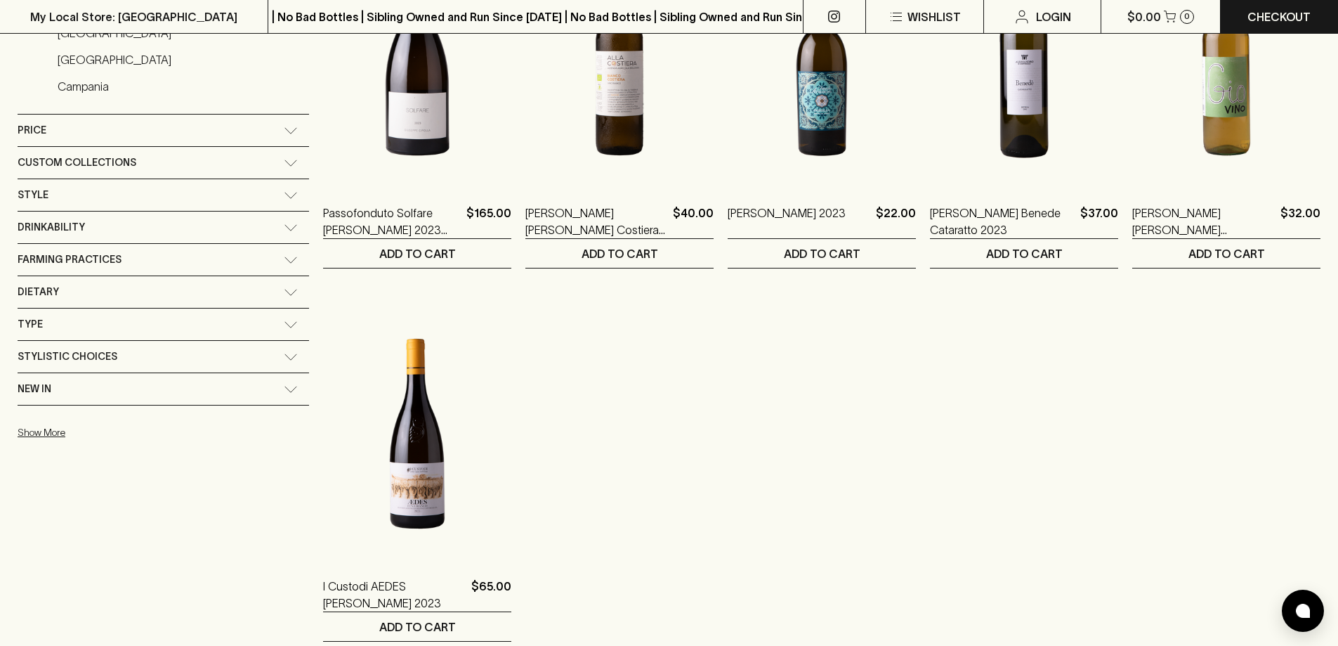
scroll to position [702, 0]
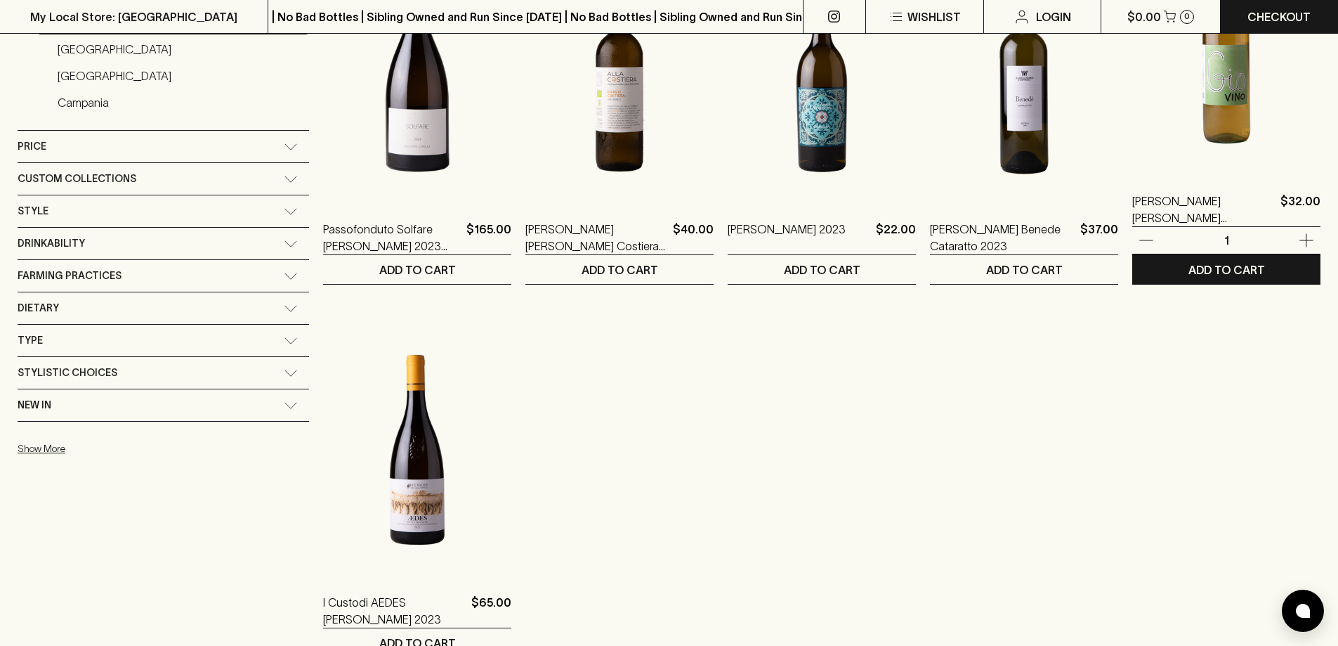
click at [1245, 106] on img at bounding box center [1226, 49] width 188 height 246
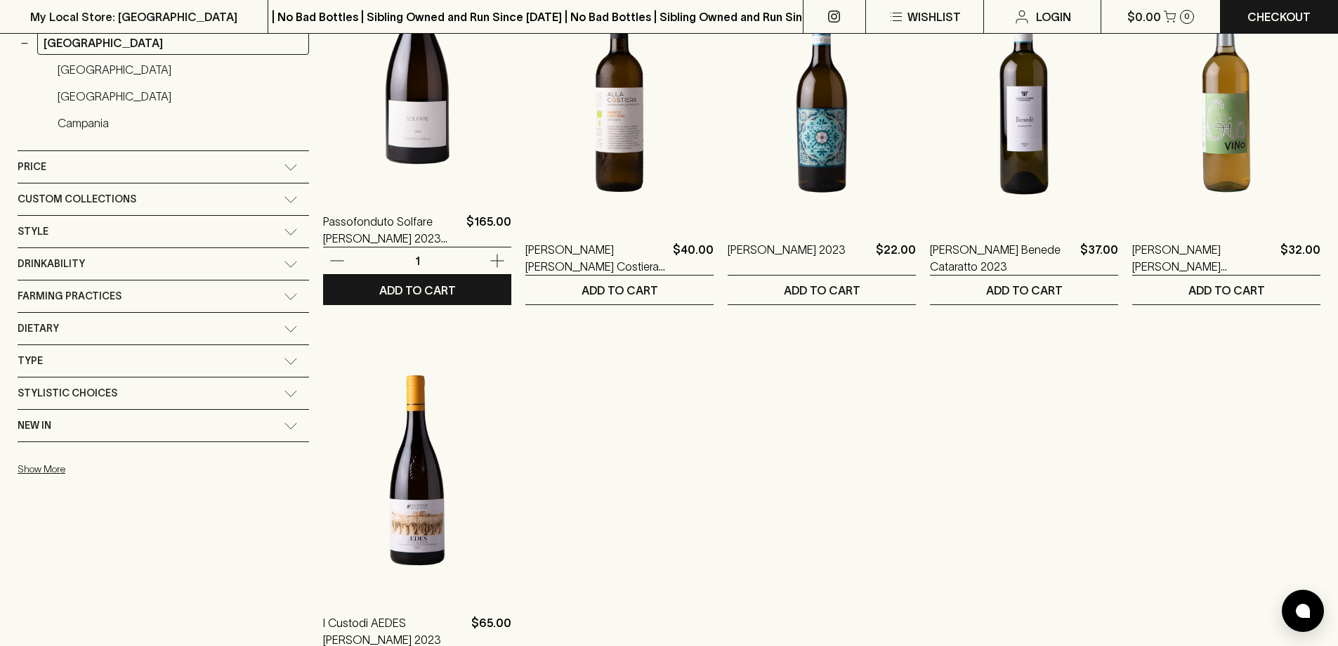
scroll to position [773, 0]
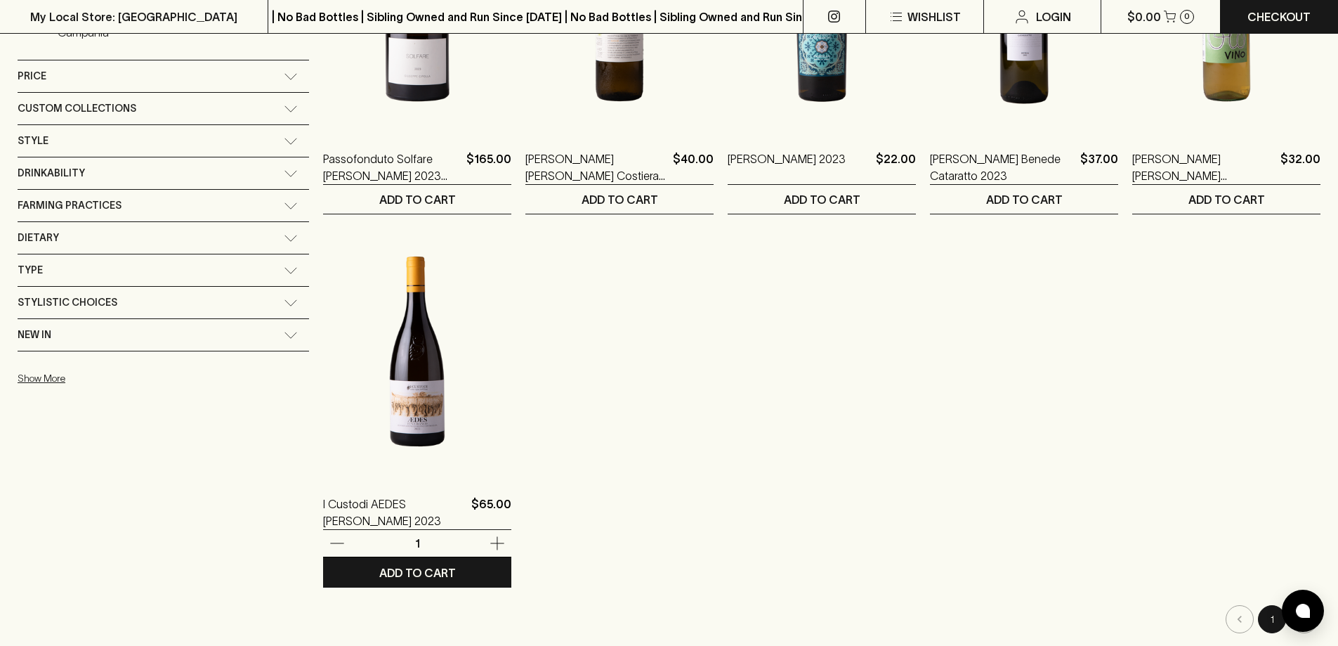
click at [378, 364] on img at bounding box center [417, 351] width 188 height 246
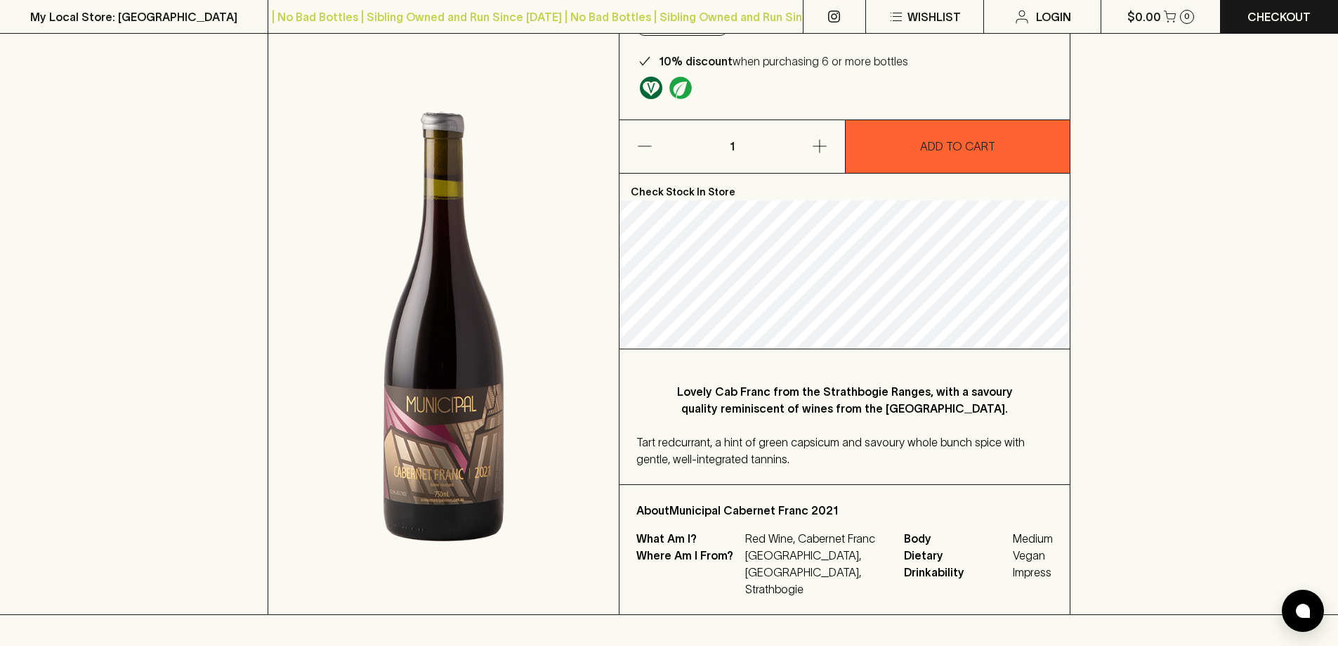
scroll to position [140, 0]
